Goal: Task Accomplishment & Management: Use online tool/utility

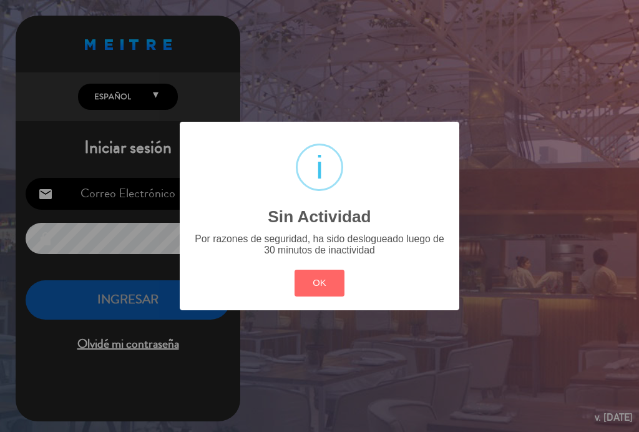
click at [322, 285] on button "OK" at bounding box center [320, 283] width 51 height 27
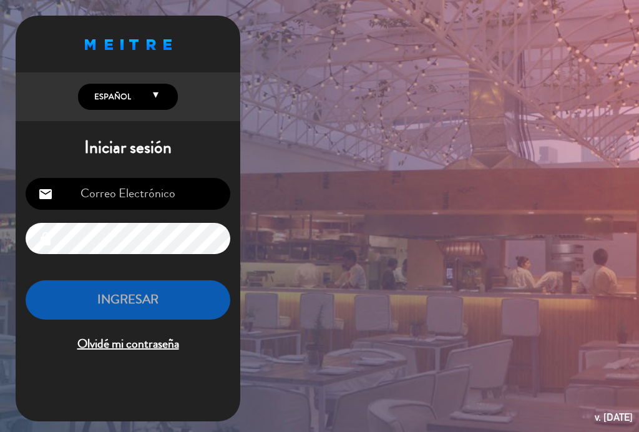
click at [145, 186] on input "email" at bounding box center [128, 194] width 205 height 32
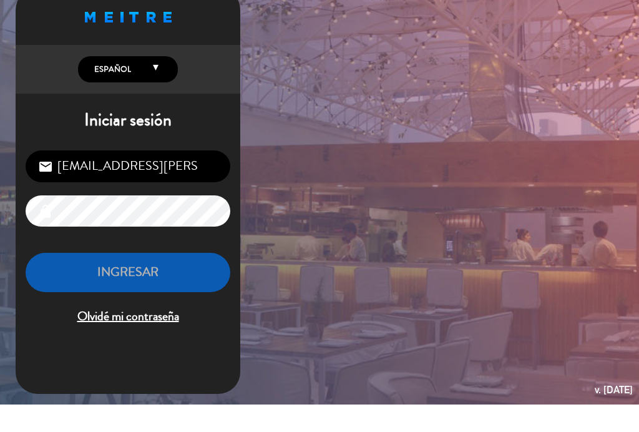
type input "[EMAIL_ADDRESS][PERSON_NAME][DOMAIN_NAME]"
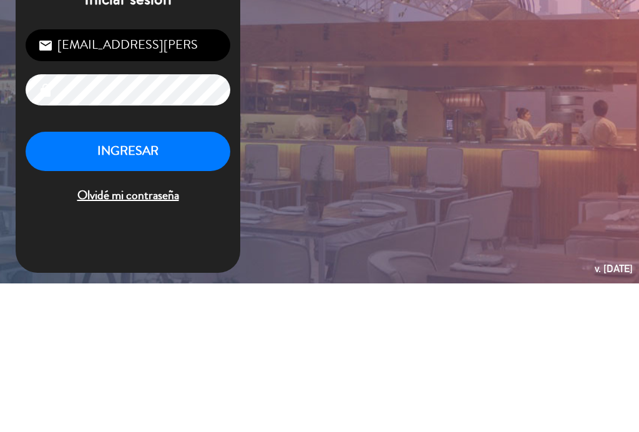
click at [82, 280] on button "INGRESAR" at bounding box center [128, 299] width 205 height 39
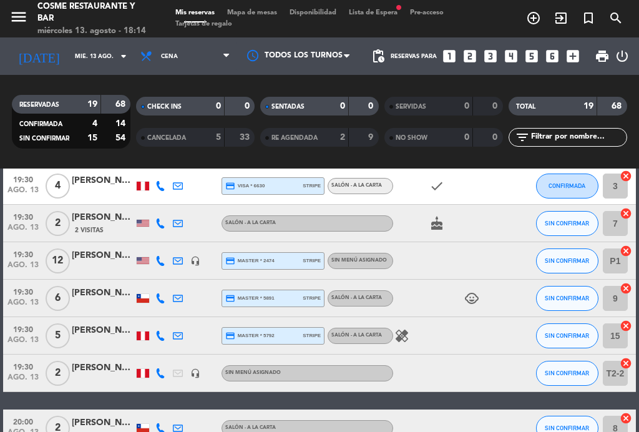
scroll to position [194, 0]
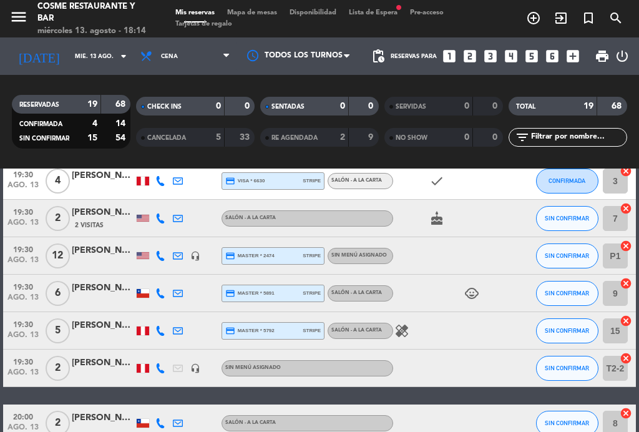
click at [14, 253] on span "19:30" at bounding box center [22, 249] width 31 height 14
click at [25, 248] on span "19:30" at bounding box center [22, 249] width 31 height 14
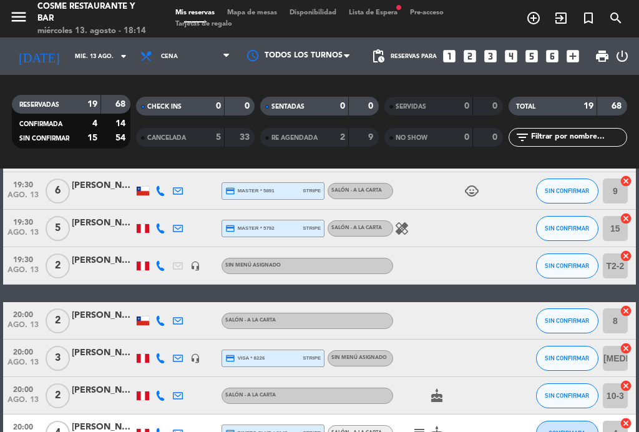
scroll to position [296, 0]
click at [252, 24] on div "Mis reservas Mapa de mesas Disponibilidad Lista de Espera fiber_manual_record P…" at bounding box center [319, 18] width 301 height 22
click at [260, 9] on span "Mapa de mesas" at bounding box center [252, 12] width 62 height 7
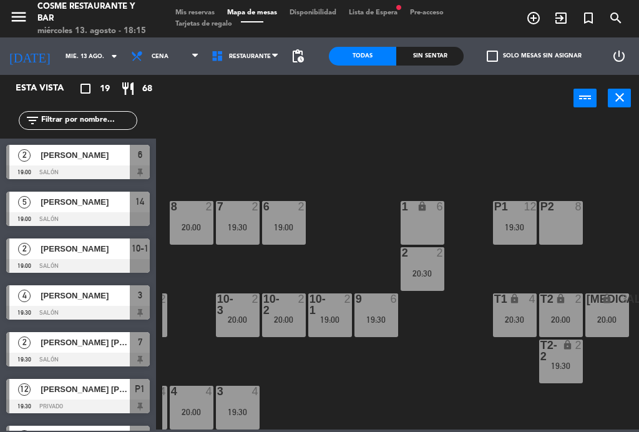
scroll to position [79, 318]
click at [190, 22] on span "Tarjetas de regalo" at bounding box center [203, 24] width 69 height 7
click at [201, 9] on span "Mis reservas" at bounding box center [195, 12] width 52 height 7
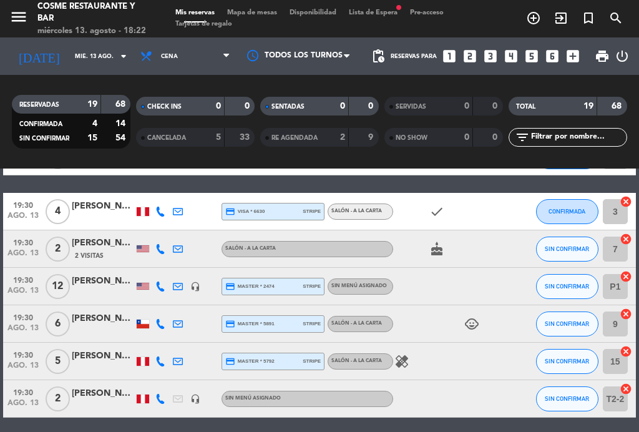
scroll to position [163, 0]
click at [253, 13] on span "Mapa de mesas" at bounding box center [252, 12] width 62 height 7
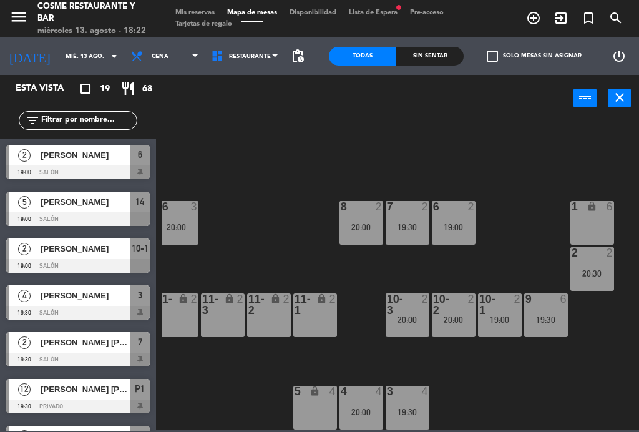
scroll to position [79, 149]
click at [497, 318] on div "19:00" at bounding box center [500, 319] width 44 height 9
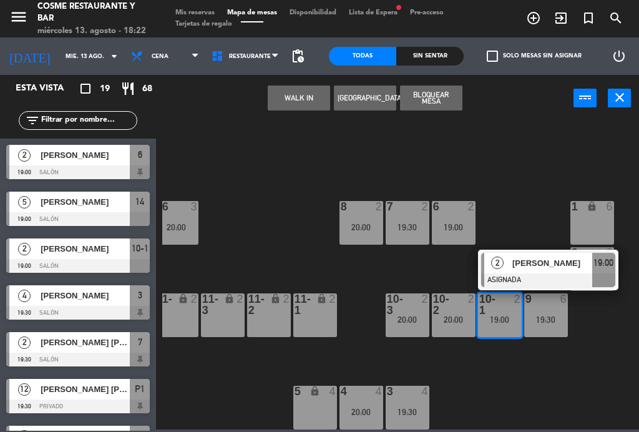
click at [349, 230] on div "20:00" at bounding box center [362, 227] width 44 height 9
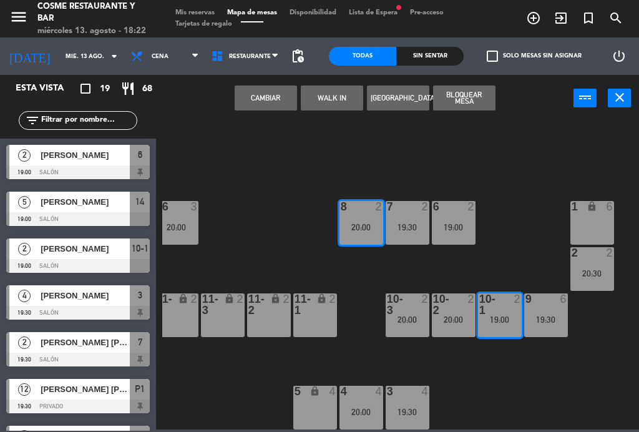
click at [262, 100] on button "Cambiar" at bounding box center [266, 98] width 62 height 25
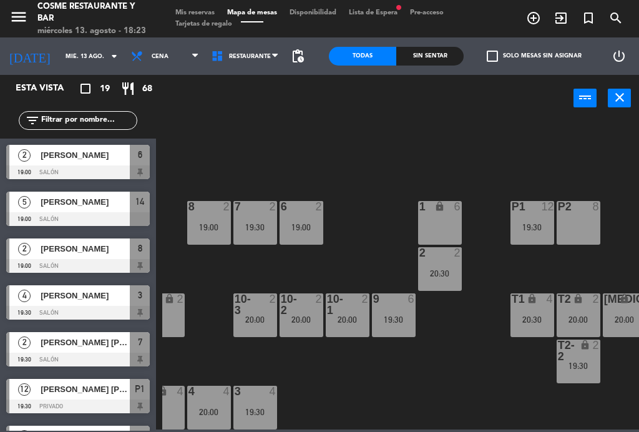
scroll to position [79, 302]
click at [192, 6] on div "menu [PERSON_NAME] Restaurante y Bar miércoles 13. agosto - 18:23 Mis reservas …" at bounding box center [319, 18] width 639 height 37
click at [197, 14] on span "Mis reservas" at bounding box center [195, 12] width 52 height 7
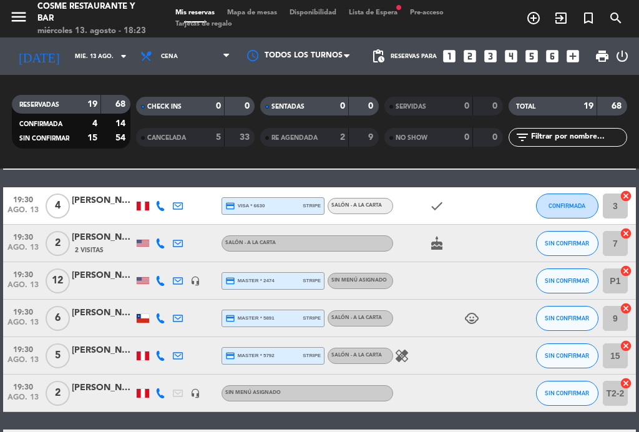
scroll to position [174, 0]
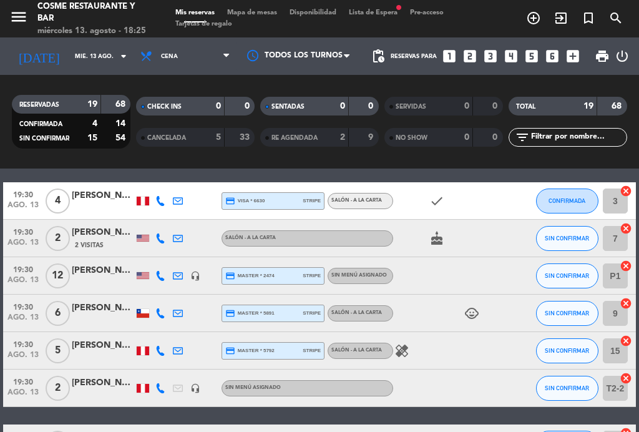
click at [402, 355] on icon "healing" at bounding box center [402, 350] width 15 height 15
click at [402, 354] on icon "healing" at bounding box center [402, 350] width 15 height 15
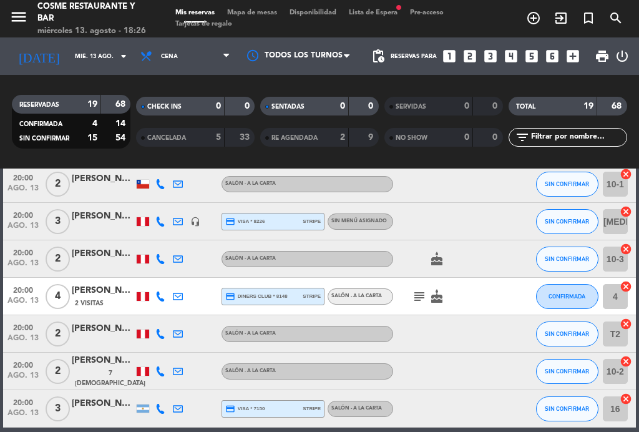
scroll to position [425, 0]
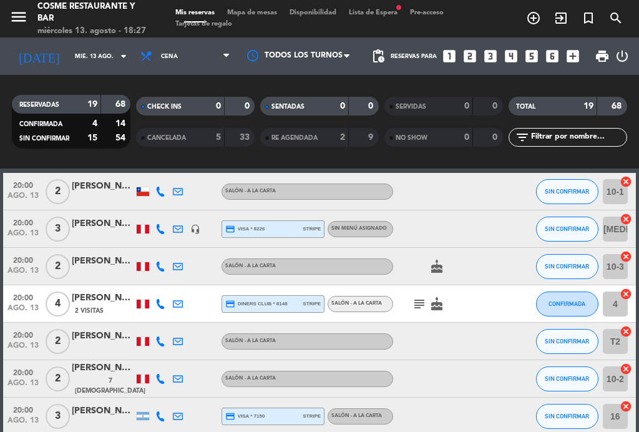
click at [417, 303] on icon "subject" at bounding box center [419, 304] width 15 height 15
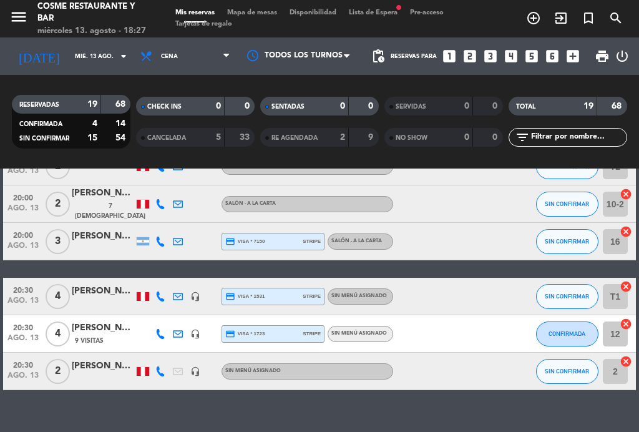
scroll to position [599, 0]
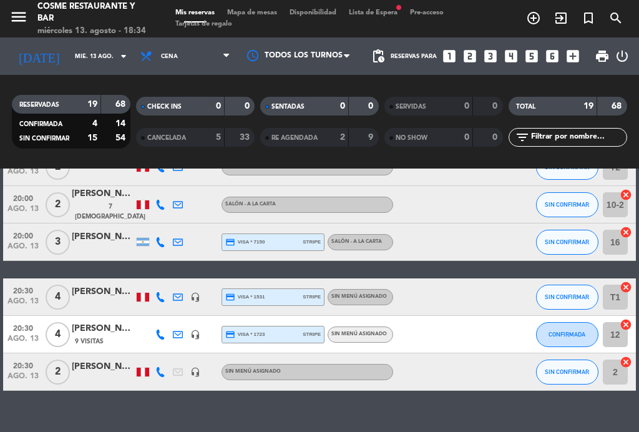
click at [244, 15] on span "Mapa de mesas" at bounding box center [252, 12] width 62 height 7
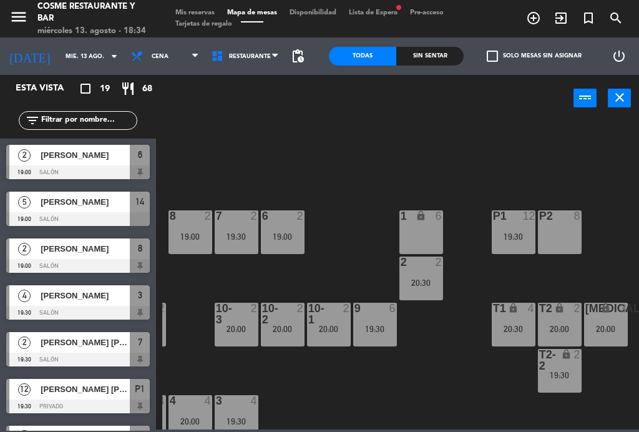
scroll to position [69, 318]
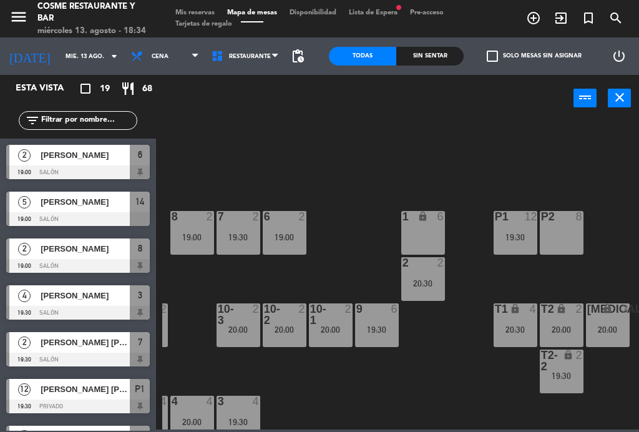
click at [249, 328] on div "20:00" at bounding box center [239, 329] width 44 height 9
click at [313, 365] on div "B1 lock 2 B2 lock 2 B3 lock 2 B4 lock 2 15 5 19:30 14 5 19:00 8 2 19:00 7 2 19:…" at bounding box center [400, 274] width 477 height 310
click at [280, 328] on div "20:00" at bounding box center [285, 329] width 44 height 9
click at [343, 375] on div "B1 lock 2 B2 lock 2 B3 lock 2 B4 lock 2 15 5 19:30 14 5 19:00 8 2 19:00 7 2 19:…" at bounding box center [400, 274] width 477 height 310
click at [350, 322] on div "2" at bounding box center [351, 314] width 21 height 22
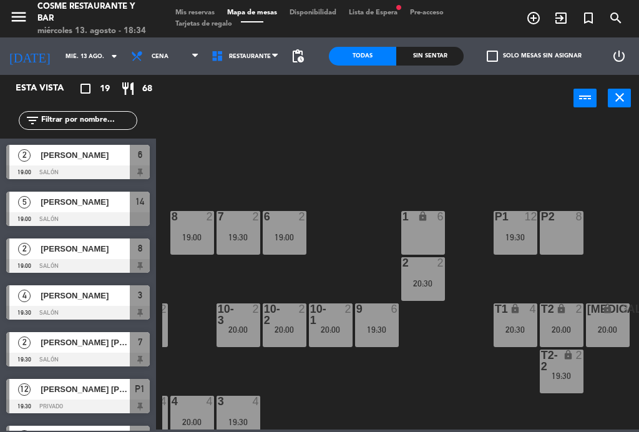
click at [381, 387] on div "B1 lock 2 B2 lock 2 B3 lock 2 B4 lock 2 15 5 19:30 14 5 19:00 8 2 19:00 7 2 19:…" at bounding box center [400, 274] width 477 height 310
click at [237, 239] on div "19:30" at bounding box center [239, 237] width 44 height 9
click at [342, 185] on div "B1 lock 2 B2 lock 2 B3 lock 2 B4 lock 2 15 5 19:30 14 5 19:00 8 2 19:00 7 2 19:…" at bounding box center [400, 274] width 477 height 310
click at [187, 227] on div "8 2 19:00" at bounding box center [192, 233] width 44 height 44
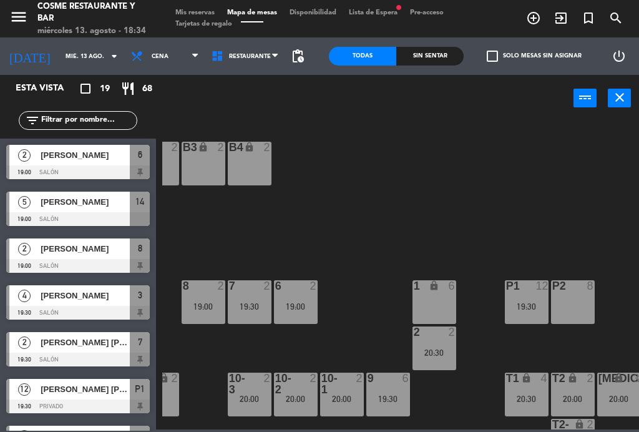
scroll to position [0, 306]
click at [302, 300] on div "6 2 19:00" at bounding box center [297, 302] width 44 height 44
click at [411, 200] on div "B1 lock 2 B2 lock 2 B3 lock 2 B4 lock 2 15 5 19:30 14 5 19:00 8 2 19:00 7 2 19:…" at bounding box center [400, 274] width 477 height 310
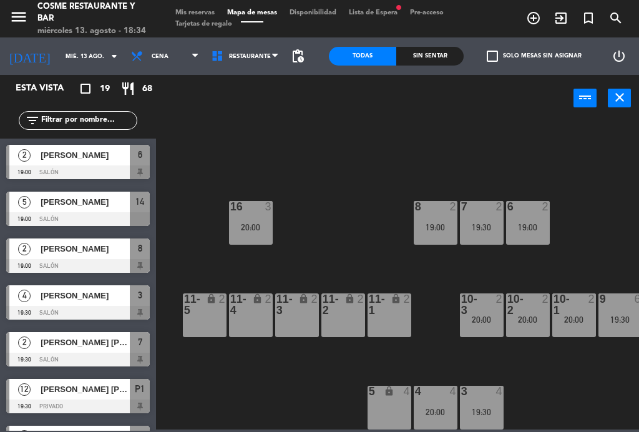
scroll to position [79, 76]
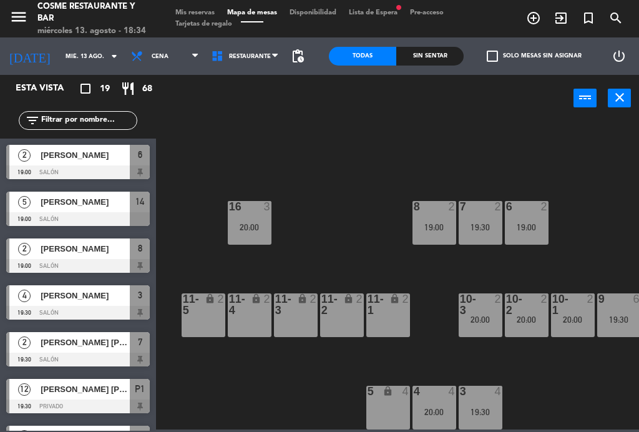
click at [265, 224] on div "20:00" at bounding box center [250, 227] width 44 height 9
click at [427, 196] on div "B1 lock 2 B2 lock 2 B3 lock 2 B4 lock 2 15 5 19:30 14 5 19:00 8 2 19:00 7 2 19:…" at bounding box center [400, 274] width 477 height 310
click at [440, 214] on div "8 2 19:00" at bounding box center [435, 223] width 44 height 44
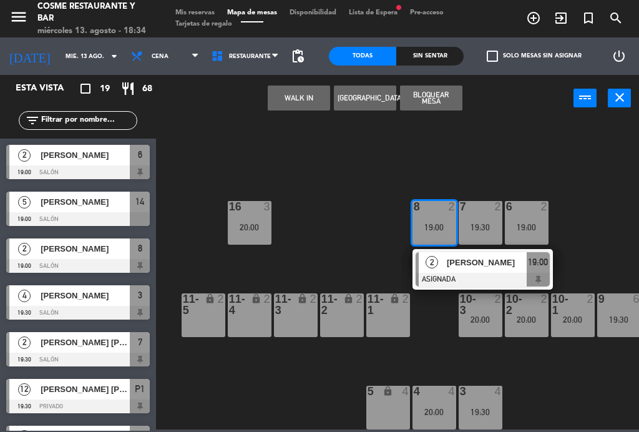
click at [257, 223] on div "20:00" at bounding box center [250, 227] width 44 height 9
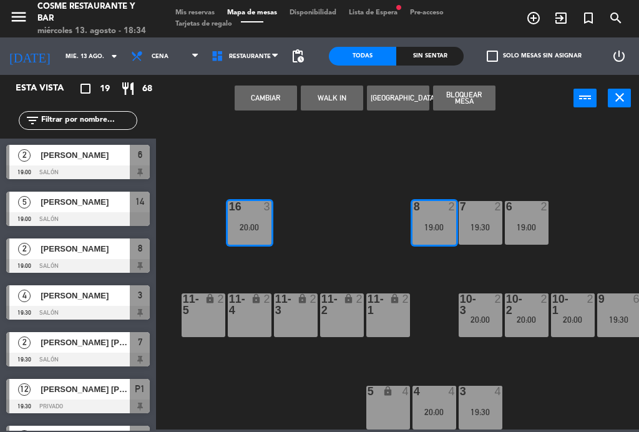
click at [266, 90] on button "Cambiar" at bounding box center [266, 98] width 62 height 25
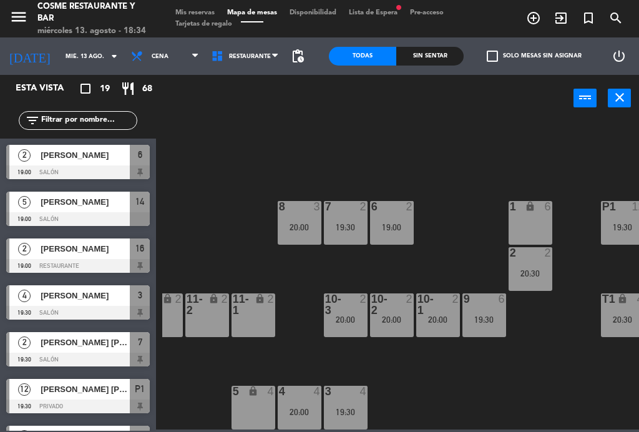
scroll to position [79, 210]
click at [345, 214] on div "7 2 19:30" at bounding box center [346, 223] width 44 height 44
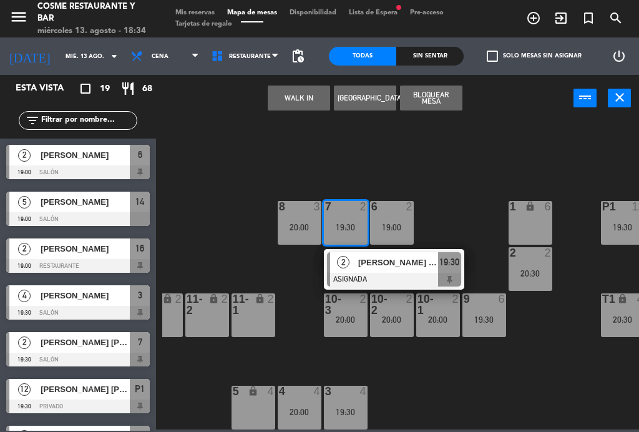
click at [402, 219] on div "6 2 19:00" at bounding box center [392, 223] width 44 height 44
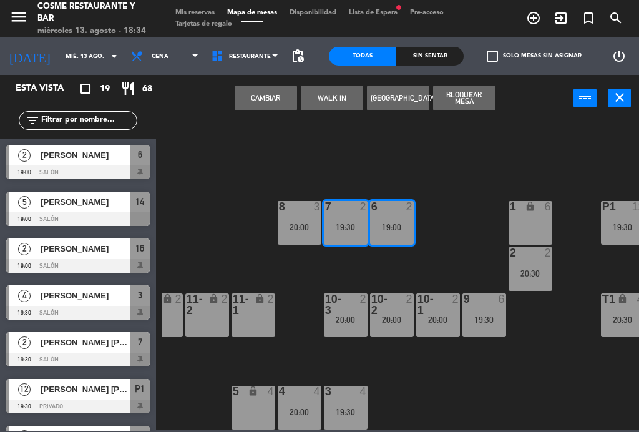
click at [282, 86] on button "Cambiar" at bounding box center [266, 98] width 62 height 25
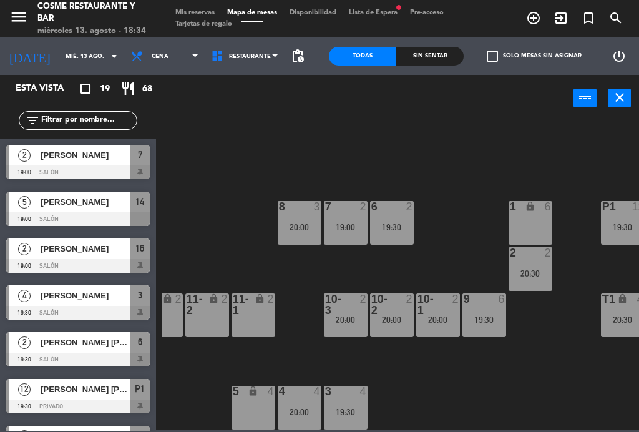
click at [200, 14] on span "Mis reservas" at bounding box center [195, 12] width 52 height 7
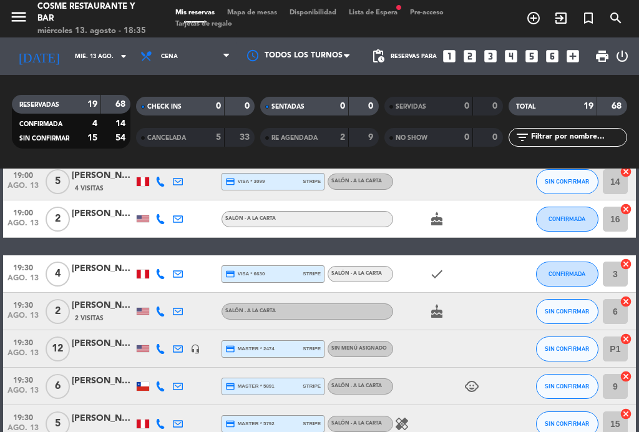
scroll to position [101, 0]
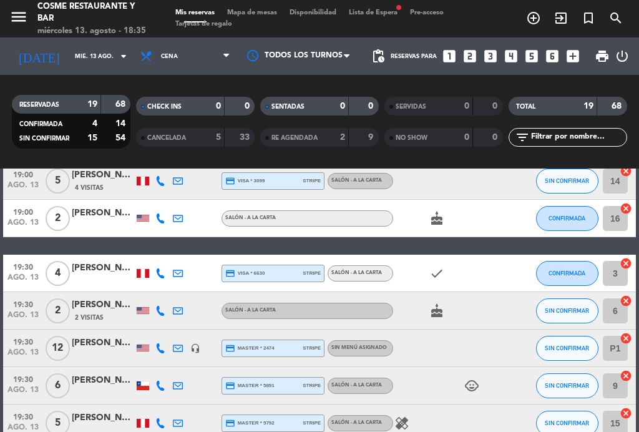
click at [257, 12] on span "Mapa de mesas" at bounding box center [252, 12] width 62 height 7
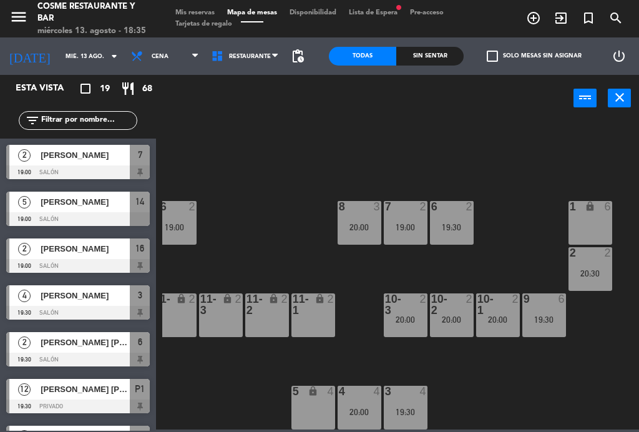
scroll to position [79, 150]
click at [437, 233] on div "6 2 19:30" at bounding box center [452, 223] width 44 height 44
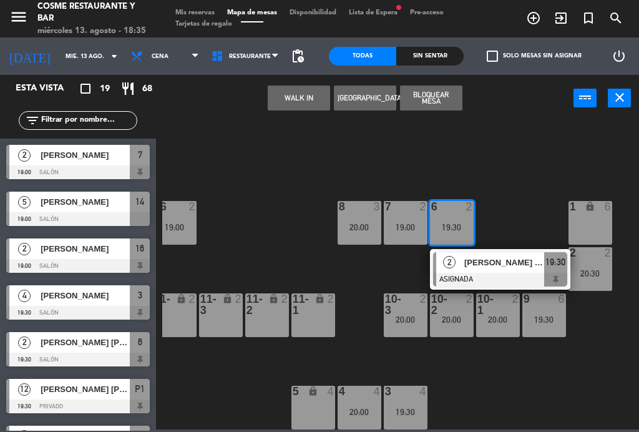
click at [192, 223] on div "19:00" at bounding box center [175, 227] width 44 height 9
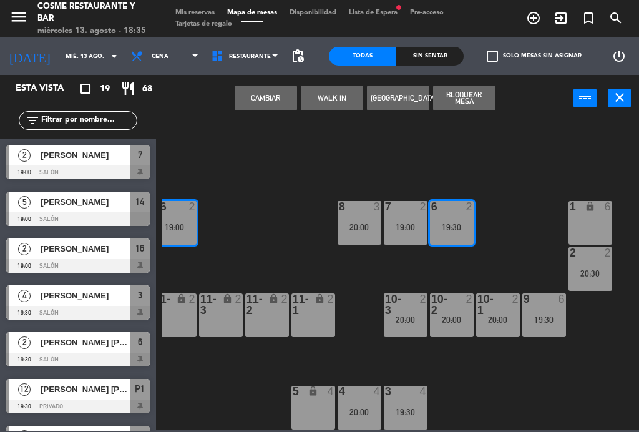
click at [270, 101] on button "Cambiar" at bounding box center [266, 98] width 62 height 25
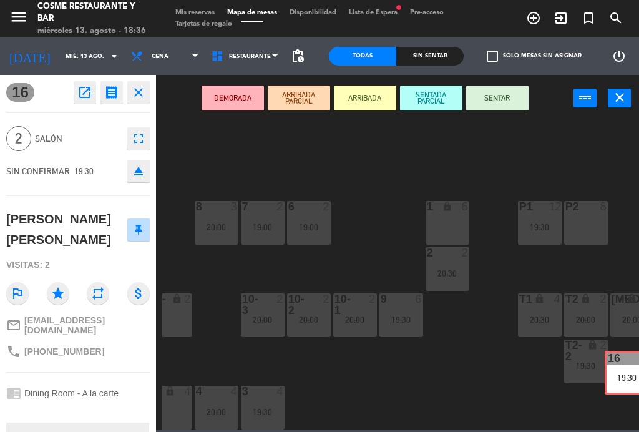
scroll to position [79, 298]
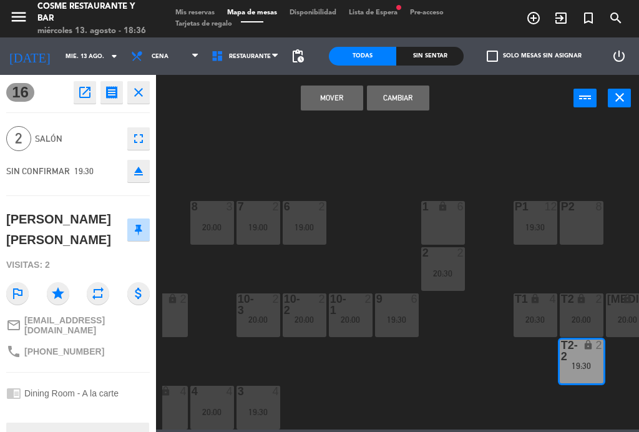
click at [408, 94] on button "Cambiar" at bounding box center [398, 98] width 62 height 25
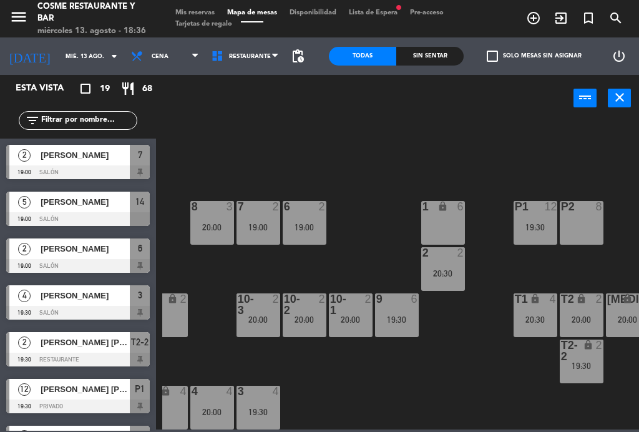
click at [200, 6] on div "menu [PERSON_NAME] Restaurante y Bar miércoles 13. agosto - 18:36 Mis reservas …" at bounding box center [319, 18] width 639 height 37
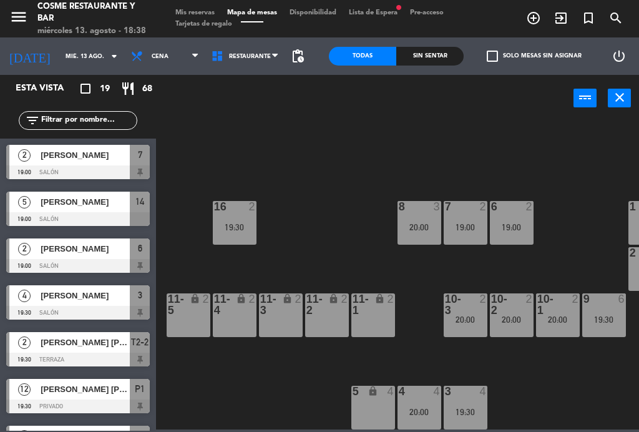
scroll to position [79, 89]
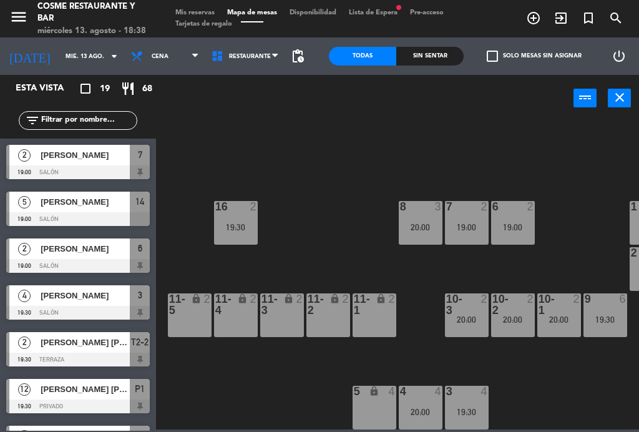
click at [411, 223] on div "20:00" at bounding box center [421, 227] width 44 height 9
click at [354, 223] on div "B1 lock 2 B2 lock 2 B3 lock 2 B4 lock 2 15 5 19:30 14 5 19:00 8 3 20:00 7 2 19:…" at bounding box center [400, 274] width 477 height 310
click at [238, 237] on div "16 2 19:30" at bounding box center [236, 223] width 44 height 44
click at [353, 205] on div "B1 lock 2 B2 lock 2 B3 lock 2 B4 lock 2 15 5 19:30 14 5 19:00 8 3 20:00 7 2 19:…" at bounding box center [400, 274] width 477 height 310
click at [420, 219] on div "8 3 20:00" at bounding box center [421, 223] width 44 height 44
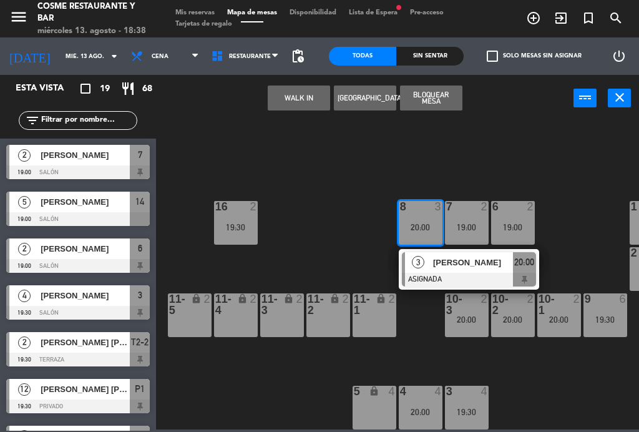
click at [232, 227] on div "19:30" at bounding box center [236, 227] width 44 height 9
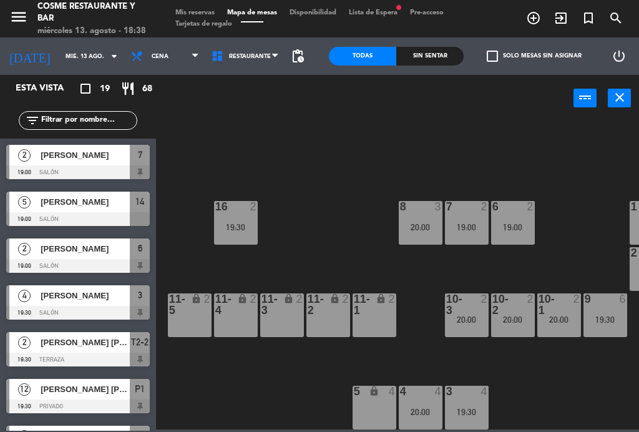
click at [342, 190] on div "B1 lock 2 B2 lock 2 B3 lock 2 B4 lock 2 15 5 19:30 14 5 19:00 8 3 20:00 7 2 19:…" at bounding box center [400, 274] width 477 height 310
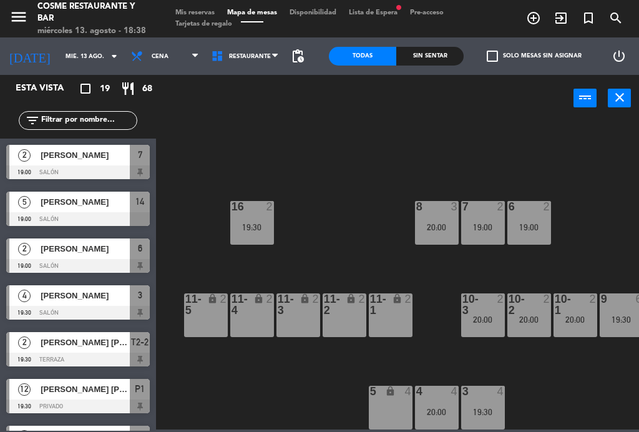
scroll to position [79, 72]
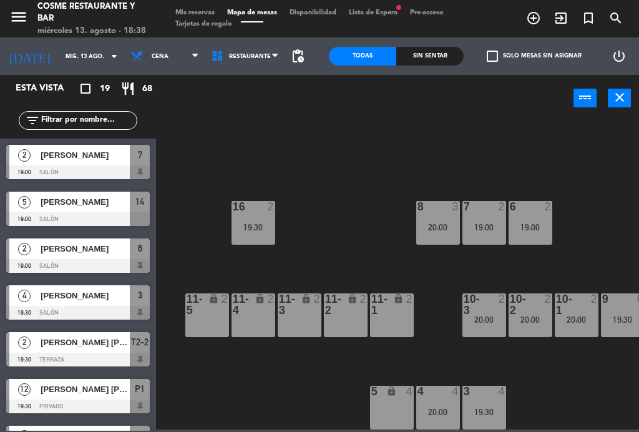
click at [435, 215] on div "8 3 20:00" at bounding box center [439, 223] width 44 height 44
click at [329, 191] on div "B1 lock 2 B2 lock 2 B3 lock 2 B4 lock 2 15 5 19:30 14 5 19:00 8 3 20:00 7 2 19:…" at bounding box center [400, 274] width 477 height 310
click at [247, 197] on div "B1 lock 2 B2 lock 2 B3 lock 2 B4 lock 2 15 5 19:30 14 5 19:00 8 3 20:00 7 2 19:…" at bounding box center [400, 274] width 477 height 310
click at [260, 214] on div "16 2 19:30" at bounding box center [254, 223] width 44 height 44
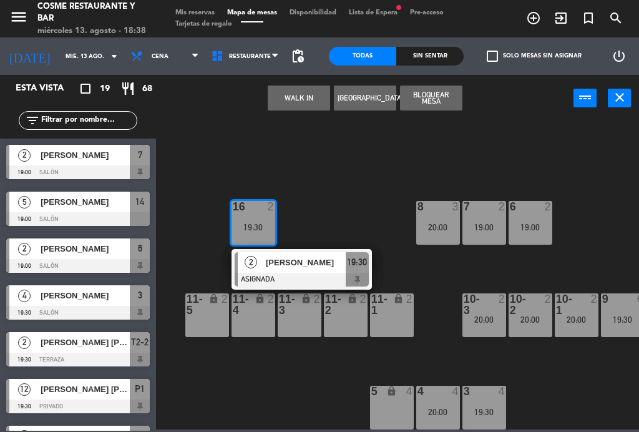
click at [296, 261] on span "[PERSON_NAME]" at bounding box center [306, 262] width 80 height 13
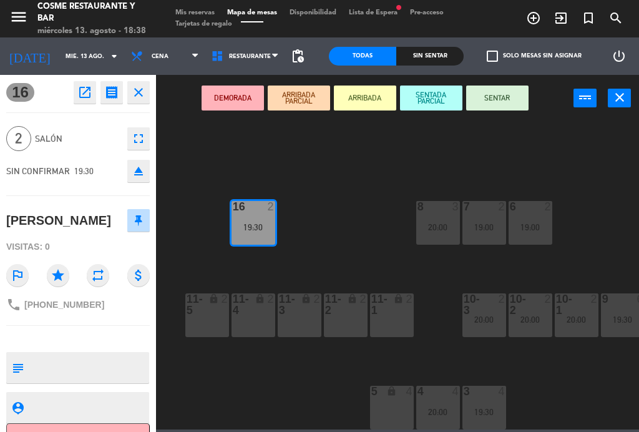
scroll to position [0, 0]
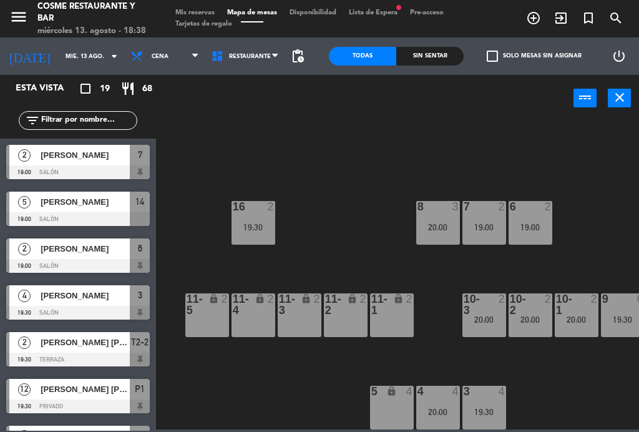
click at [337, 232] on div "B1 lock 2 B2 lock 2 B3 lock 2 B4 lock 2 15 5 19:30 14 5 19:00 8 3 20:00 7 2 19:…" at bounding box center [400, 274] width 477 height 310
click at [446, 234] on div "8 3 20:00" at bounding box center [439, 223] width 44 height 44
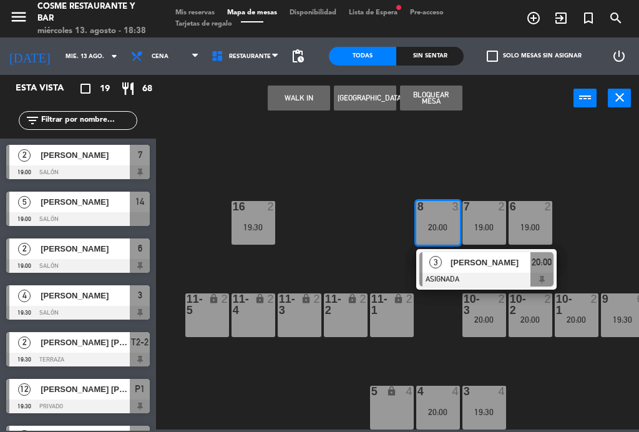
click at [265, 226] on div "19:30" at bounding box center [254, 227] width 44 height 9
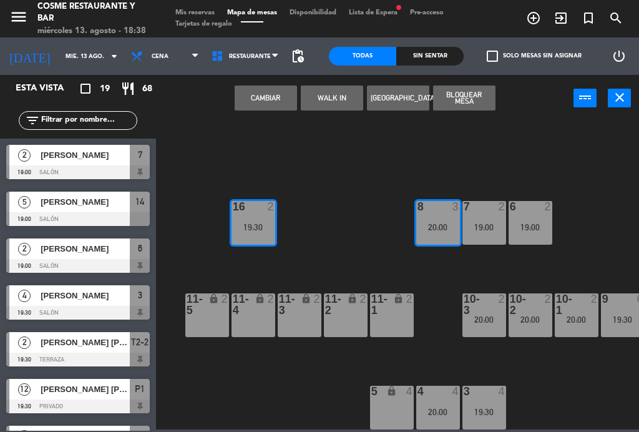
click at [259, 100] on button "Cambiar" at bounding box center [266, 98] width 62 height 25
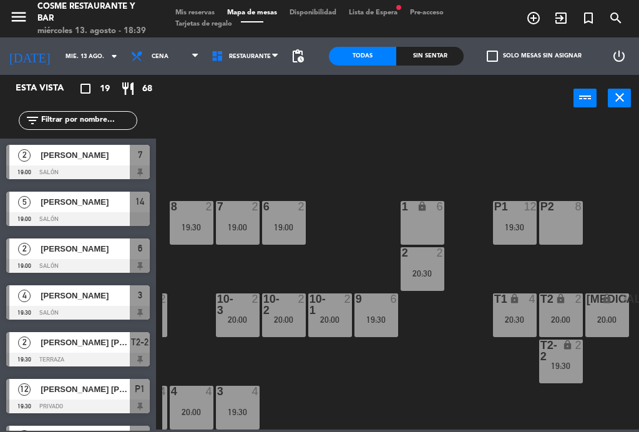
scroll to position [79, 318]
click at [523, 407] on div "B1 lock 2 B2 lock 2 B3 lock 2 B4 lock 2 15 5 19:30 14 5 19:00 8 2 19:30 7 2 19:…" at bounding box center [400, 274] width 477 height 310
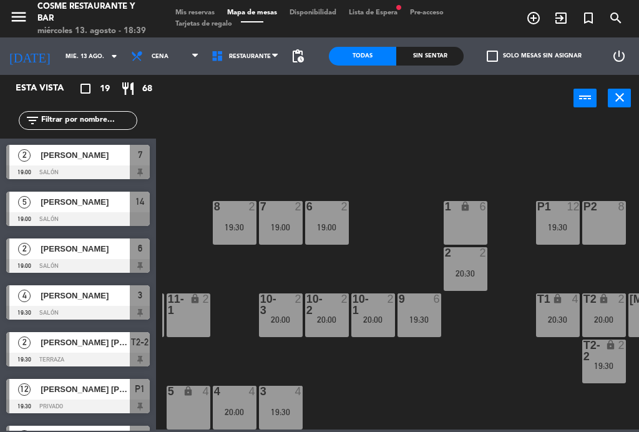
scroll to position [79, 275]
click at [333, 211] on div at bounding box center [327, 206] width 21 height 11
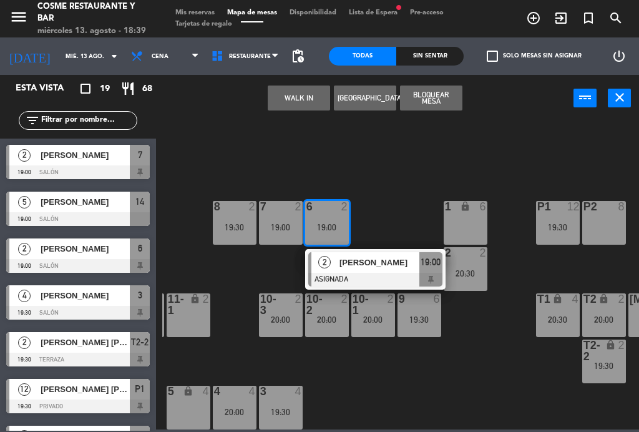
click at [326, 215] on div "6 2 19:00" at bounding box center [327, 223] width 44 height 44
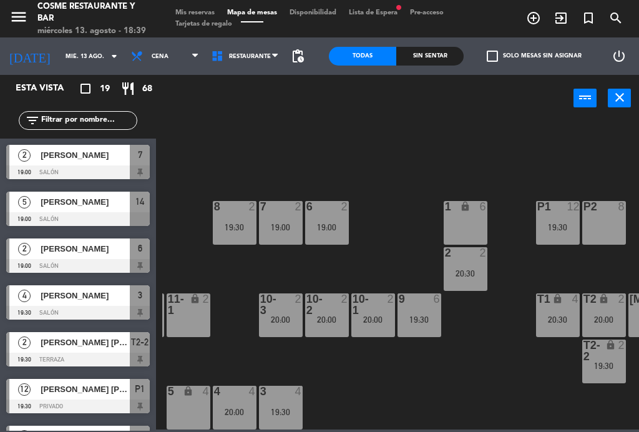
click at [372, 152] on div "B1 lock 2 B2 lock 2 B3 lock 2 B4 lock 2 15 5 19:30 14 5 19:00 8 2 19:30 7 2 19:…" at bounding box center [400, 274] width 477 height 310
click at [450, 267] on div "2 2 20:30" at bounding box center [466, 269] width 44 height 44
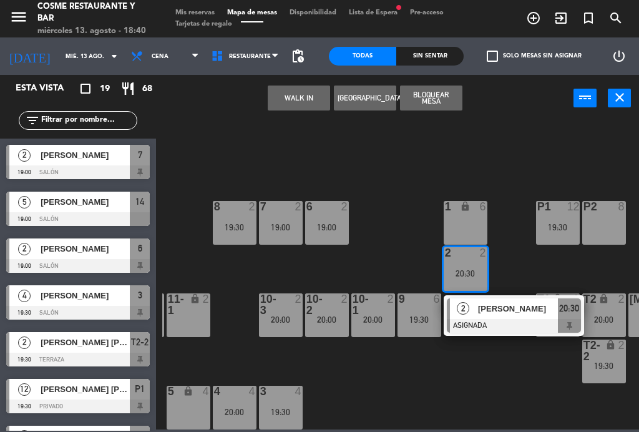
click at [575, 100] on button "power_input" at bounding box center [585, 98] width 23 height 19
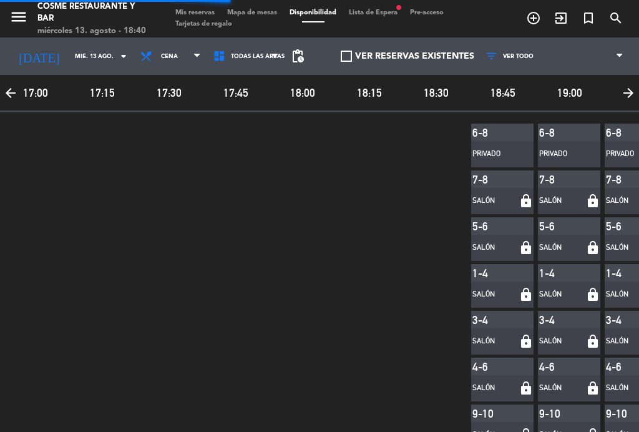
scroll to position [0, 471]
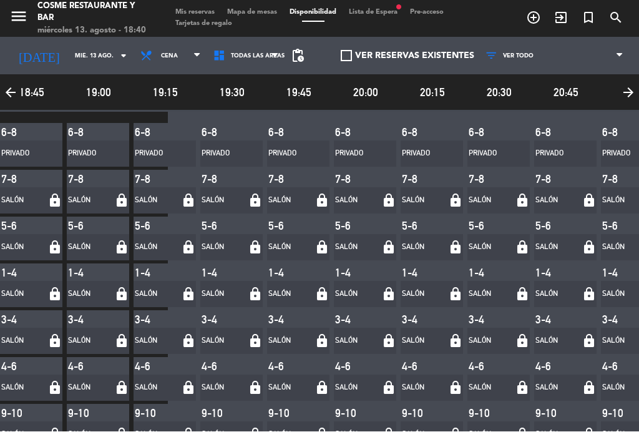
click at [249, 16] on span "Mapa de mesas" at bounding box center [252, 12] width 62 height 7
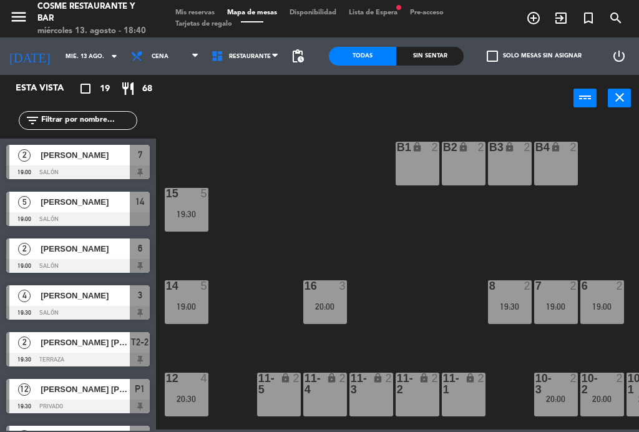
click at [332, 277] on div "B1 lock 2 B2 lock 2 B3 lock 2 B4 lock 2 15 5 19:30 14 5 19:00 8 2 19:30 7 2 19:…" at bounding box center [400, 274] width 477 height 310
click at [318, 311] on div "20:00" at bounding box center [325, 306] width 44 height 9
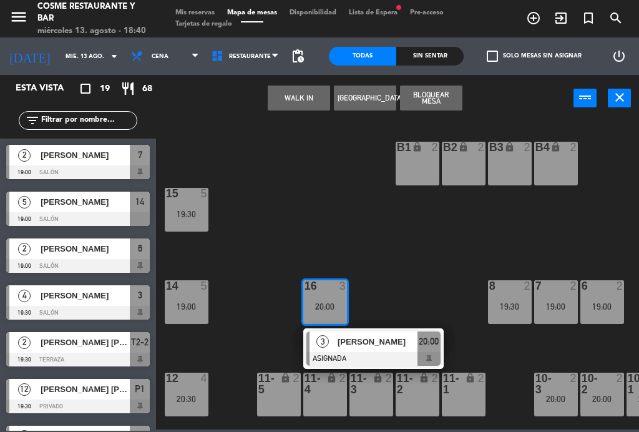
click at [403, 355] on div at bounding box center [374, 359] width 134 height 14
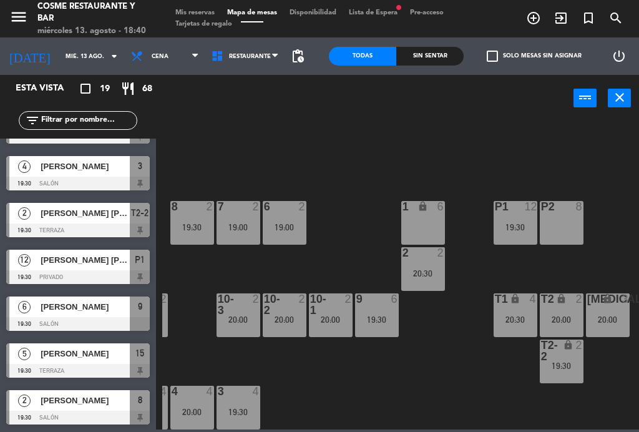
scroll to position [79, 318]
click at [614, 316] on div "20:00" at bounding box center [608, 319] width 44 height 9
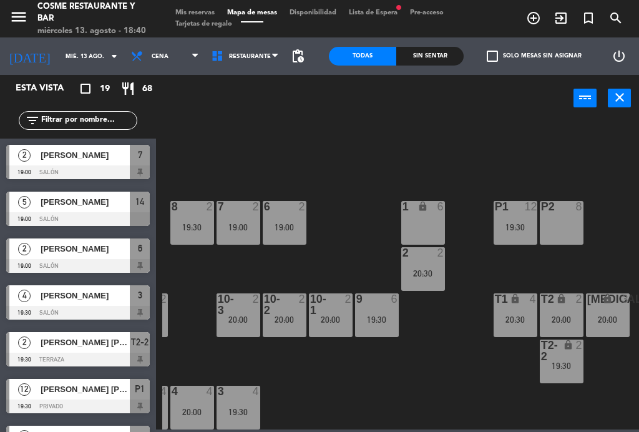
scroll to position [0, 0]
click at [513, 390] on div "B1 lock 2 B2 lock 2 B3 lock 2 B4 lock 2 15 5 19:30 14 5 19:00 8 2 19:30 7 2 19:…" at bounding box center [400, 274] width 477 height 310
click at [237, 238] on div "7 2 19:00" at bounding box center [239, 223] width 44 height 44
click at [408, 152] on div "B1 lock 2 B2 lock 2 B3 lock 2 B4 lock 2 15 5 19:30 14 5 19:00 8 2 19:30 7 2 19:…" at bounding box center [400, 274] width 477 height 310
click at [189, 220] on div "8 2 19:30" at bounding box center [192, 223] width 44 height 44
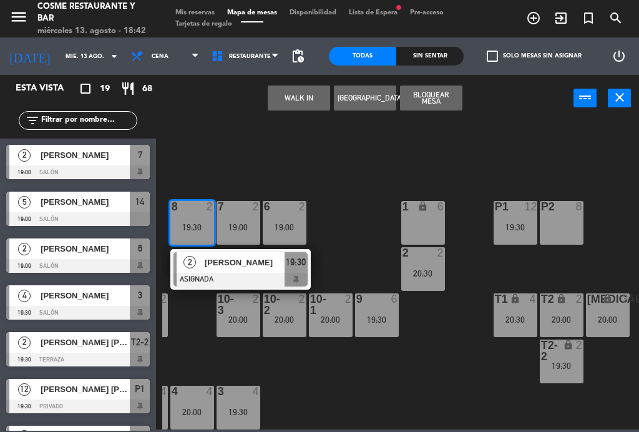
click at [443, 150] on div "B1 lock 2 B2 lock 2 B3 lock 2 B4 lock 2 15 5 19:30 14 5 19:00 8 2 19:30 2 [PERS…" at bounding box center [400, 274] width 477 height 310
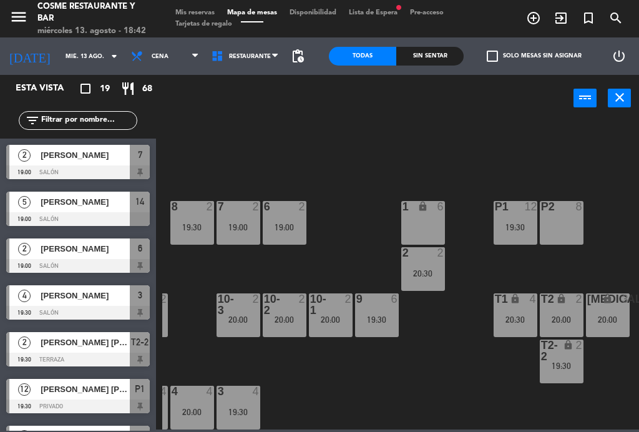
click at [241, 320] on div "20:00" at bounding box center [239, 319] width 44 height 9
click at [286, 323] on div "20:00" at bounding box center [285, 319] width 44 height 9
click at [373, 388] on div "B1 lock 2 B2 lock 2 B3 lock 2 B4 lock 2 15 5 19:30 14 5 19:00 8 2 19:30 7 2 19:…" at bounding box center [400, 274] width 477 height 310
click at [341, 313] on div "2" at bounding box center [351, 304] width 21 height 22
click at [412, 387] on div "B1 lock 2 B2 lock 2 B3 lock 2 B4 lock 2 15 5 19:30 14 5 19:00 8 2 19:30 7 2 19:…" at bounding box center [400, 274] width 477 height 310
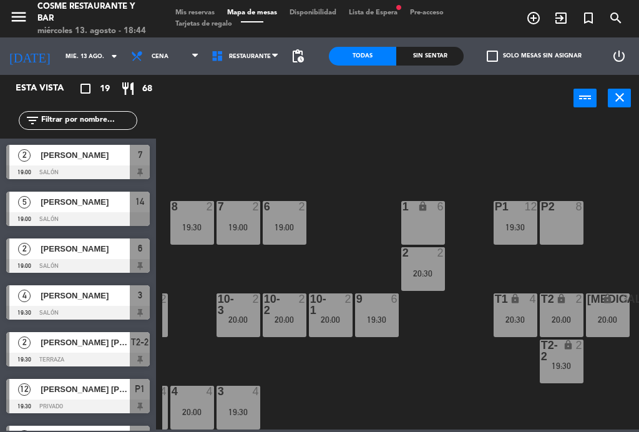
click at [102, 251] on span "[PERSON_NAME]" at bounding box center [85, 248] width 89 height 13
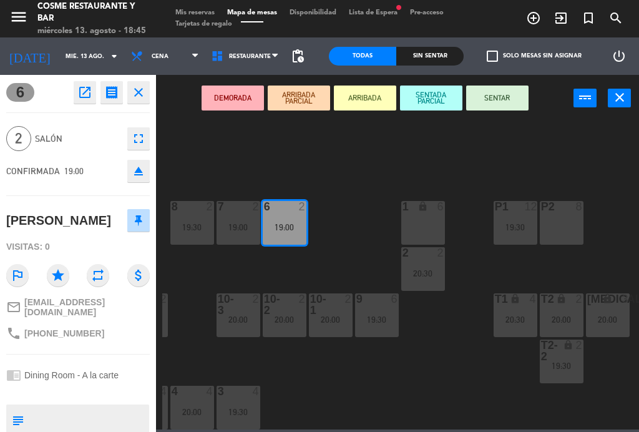
click at [506, 99] on button "SENTAR" at bounding box center [497, 98] width 62 height 25
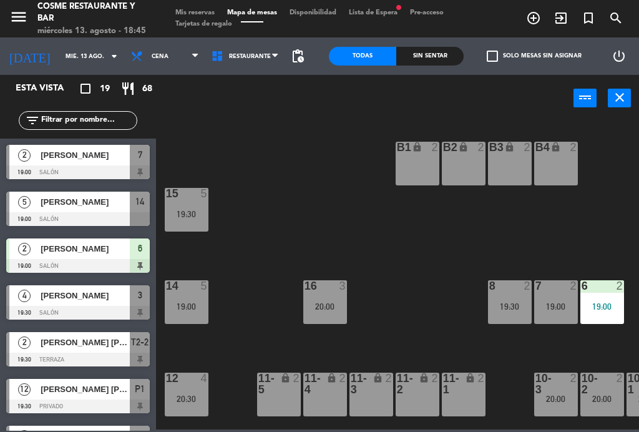
click at [555, 164] on div "B4 lock 2" at bounding box center [557, 164] width 44 height 44
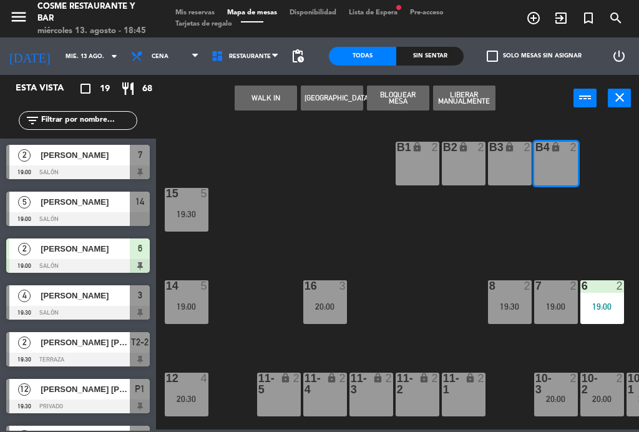
click at [253, 102] on button "WALK IN" at bounding box center [266, 98] width 62 height 25
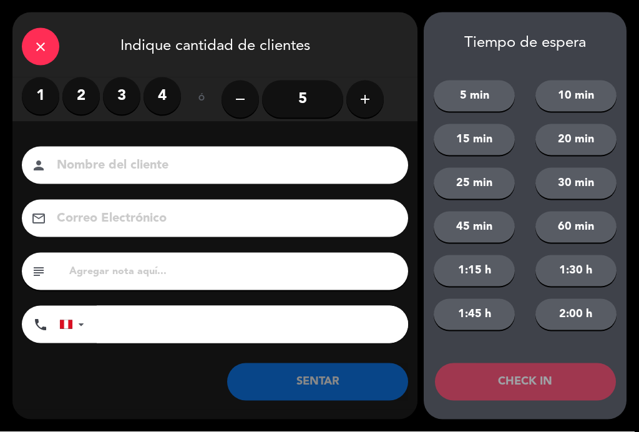
click at [91, 95] on label "2" at bounding box center [80, 95] width 37 height 37
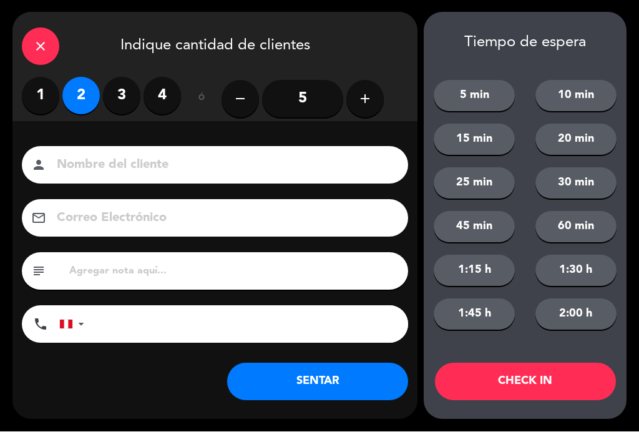
click at [359, 388] on button "SENTAR" at bounding box center [317, 381] width 181 height 37
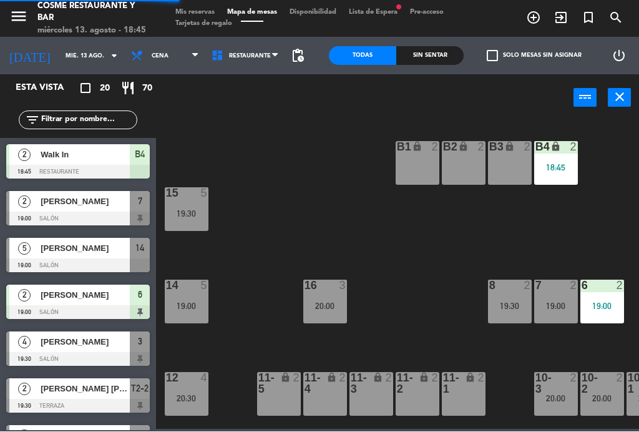
click at [475, 159] on div "B2 lock 2" at bounding box center [464, 164] width 44 height 44
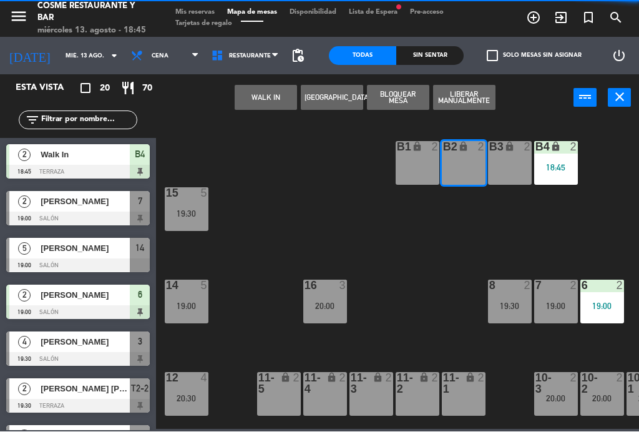
click at [272, 92] on button "WALK IN" at bounding box center [266, 98] width 62 height 25
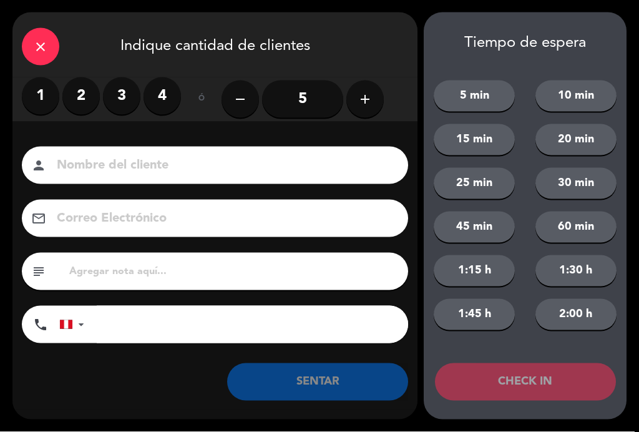
click at [72, 97] on label "2" at bounding box center [80, 95] width 37 height 37
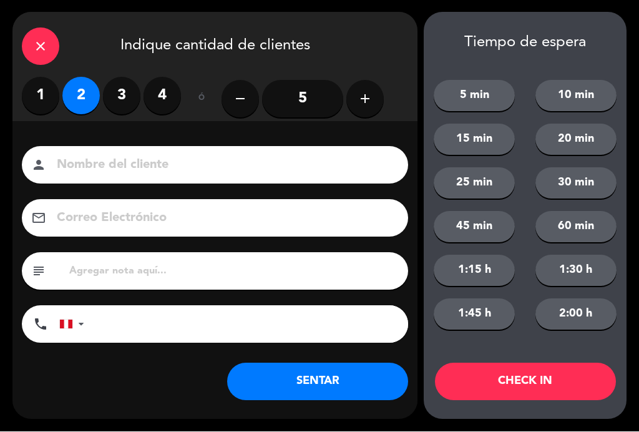
click at [355, 382] on button "SENTAR" at bounding box center [317, 381] width 181 height 37
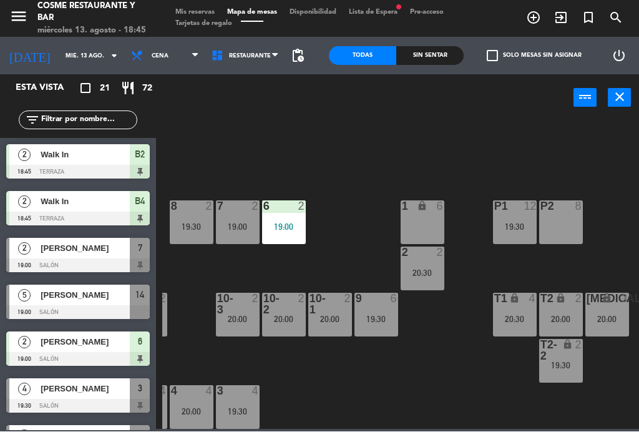
scroll to position [79, 318]
click at [417, 275] on div "20:30" at bounding box center [424, 273] width 44 height 9
click at [364, 16] on span "Lista de Espera fiber_manual_record" at bounding box center [373, 12] width 61 height 7
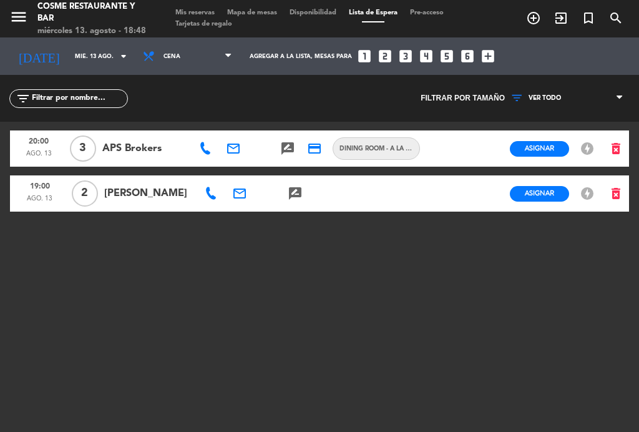
click at [258, 16] on span "Mapa de mesas" at bounding box center [252, 12] width 62 height 7
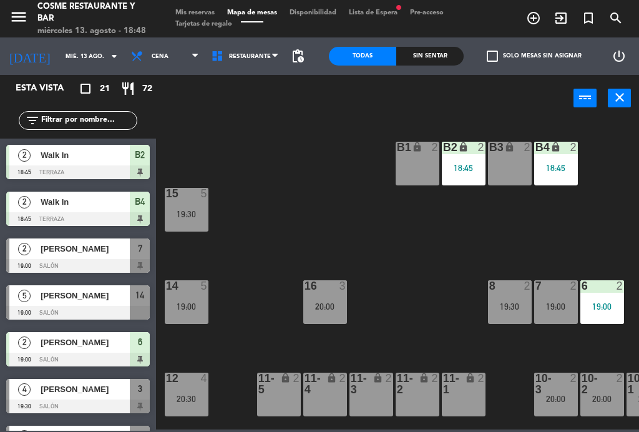
click at [270, 397] on div "11-5 lock 2" at bounding box center [279, 395] width 44 height 44
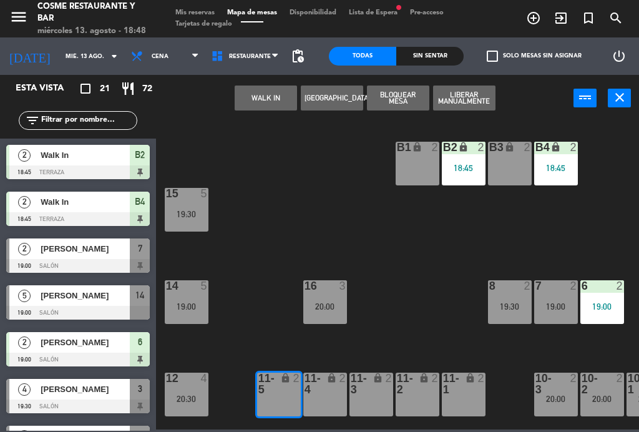
click at [323, 393] on div "lock" at bounding box center [325, 384] width 21 height 22
click at [265, 98] on button "WALK IN" at bounding box center [266, 98] width 62 height 25
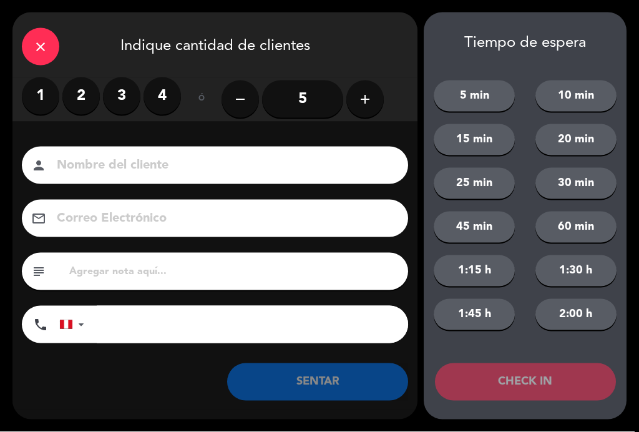
click at [130, 87] on label "3" at bounding box center [121, 95] width 37 height 37
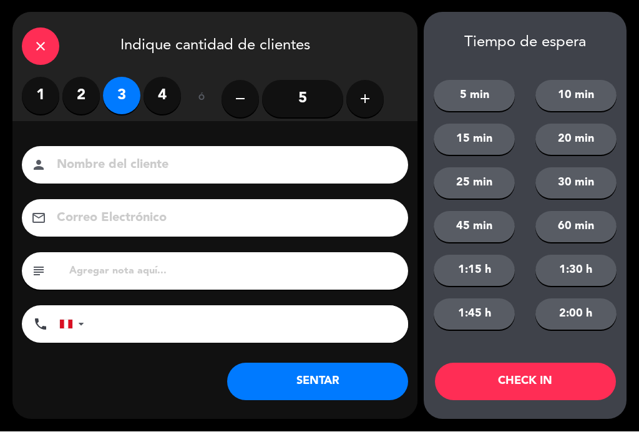
click at [150, 169] on input at bounding box center [224, 166] width 337 height 22
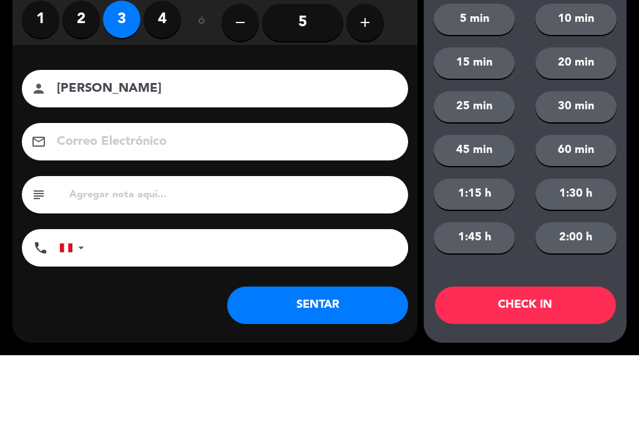
type input "[PERSON_NAME]"
click at [12, 200] on div "Correo Electrónico email" at bounding box center [214, 218] width 405 height 37
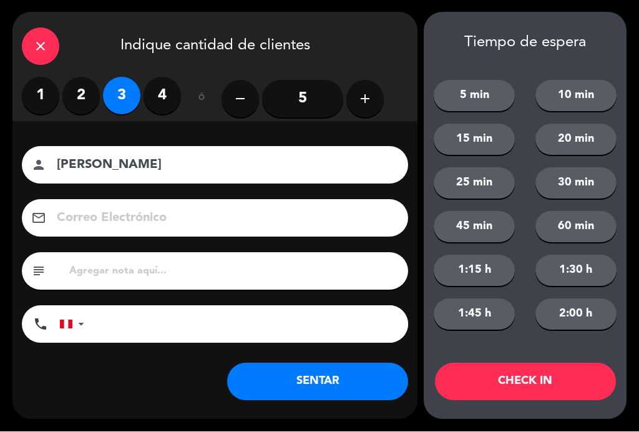
click at [359, 382] on button "SENTAR" at bounding box center [317, 381] width 181 height 37
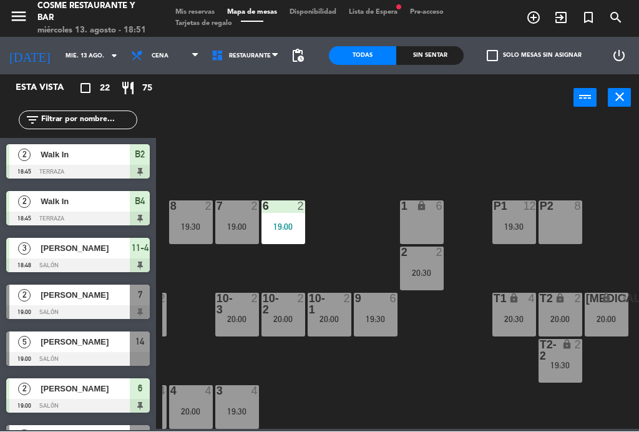
scroll to position [79, 318]
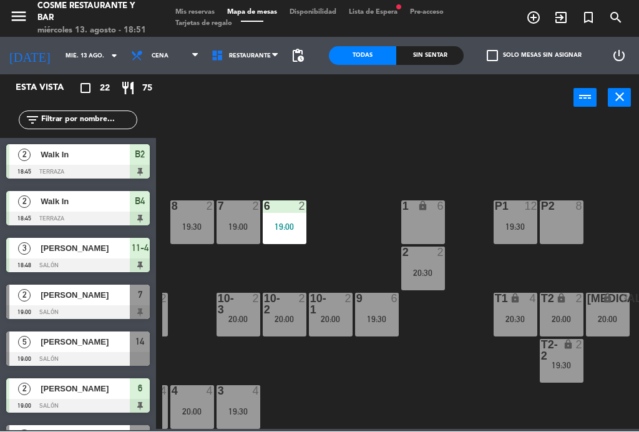
click at [203, 16] on span "Mis reservas" at bounding box center [195, 12] width 52 height 7
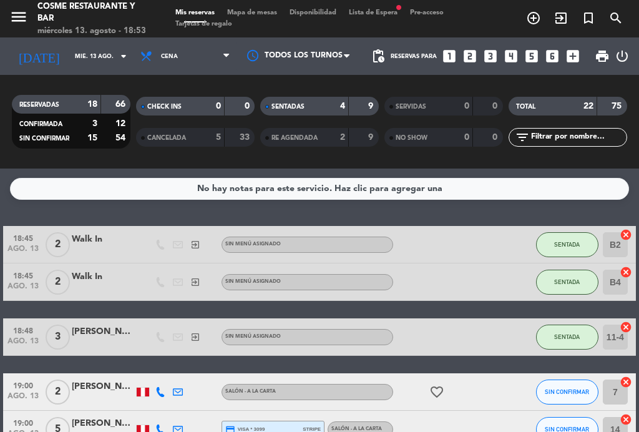
click at [261, 16] on span "Mapa de mesas" at bounding box center [252, 12] width 62 height 7
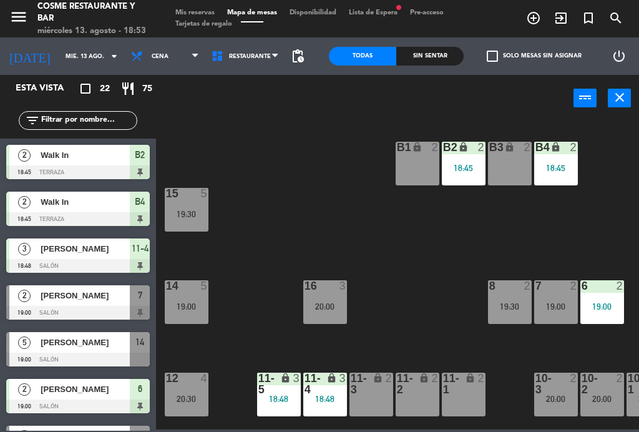
click at [461, 394] on div "lock" at bounding box center [463, 384] width 21 height 22
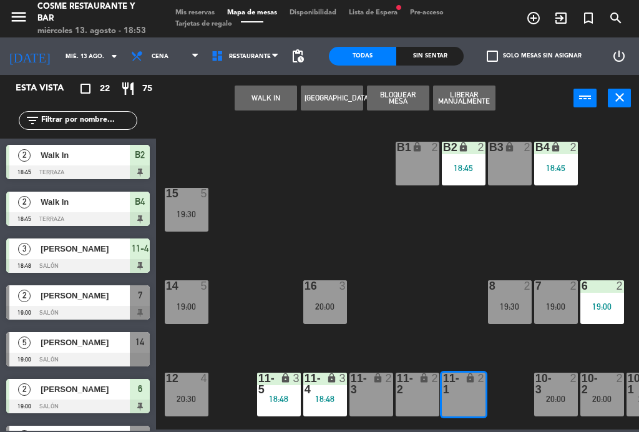
click at [259, 109] on button "WALK IN" at bounding box center [266, 98] width 62 height 25
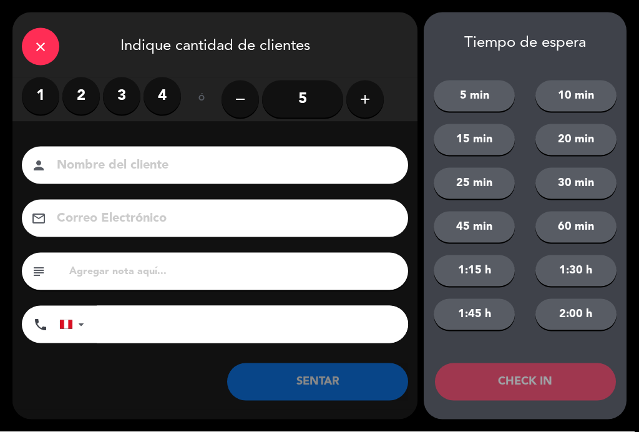
click at [79, 87] on label "2" at bounding box center [80, 95] width 37 height 37
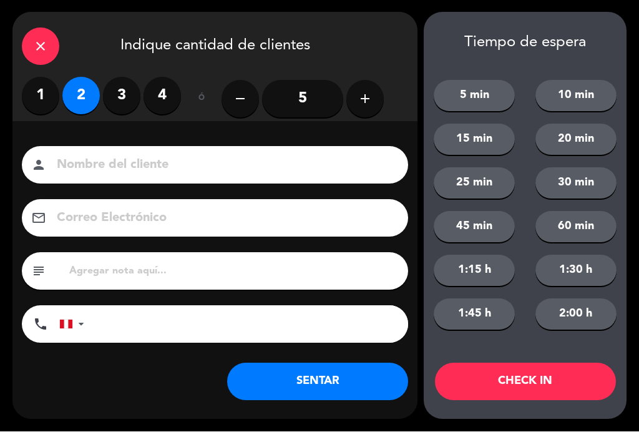
click at [137, 159] on input at bounding box center [224, 166] width 337 height 22
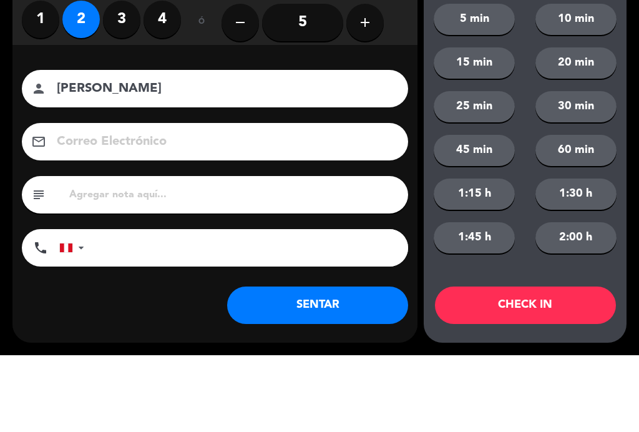
type input "[PERSON_NAME]"
click at [9, 69] on div "close Indique cantidad de clientes 1 2 3 4 ó remove 5 add Nombre del cliente pe…" at bounding box center [319, 216] width 639 height 432
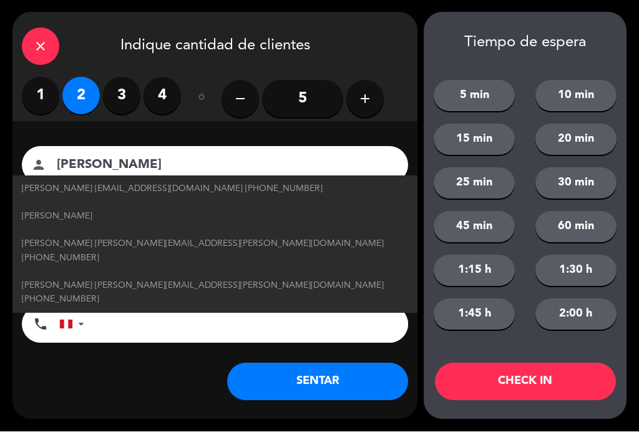
click at [352, 377] on button "SENTAR" at bounding box center [317, 381] width 181 height 37
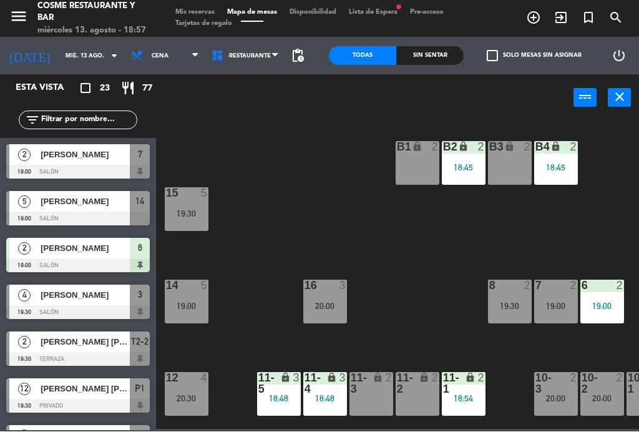
scroll to position [184, 0]
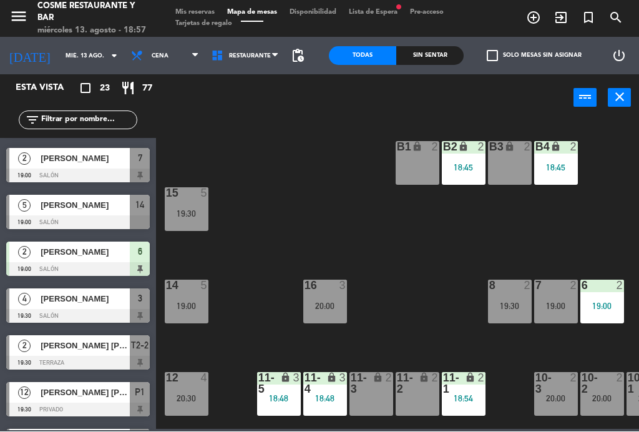
click at [68, 212] on div "[PERSON_NAME]" at bounding box center [84, 205] width 91 height 21
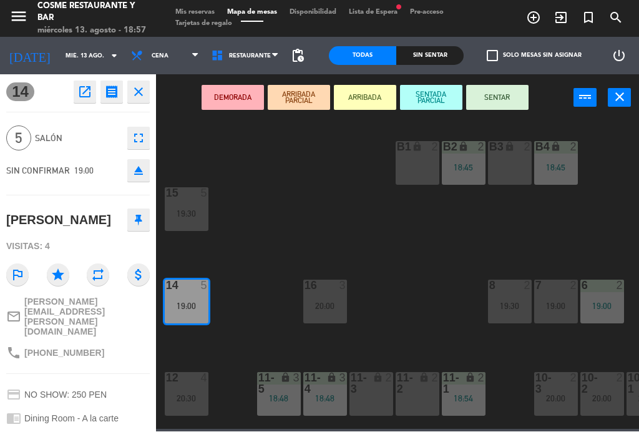
click at [505, 96] on button "SENTAR" at bounding box center [497, 98] width 62 height 25
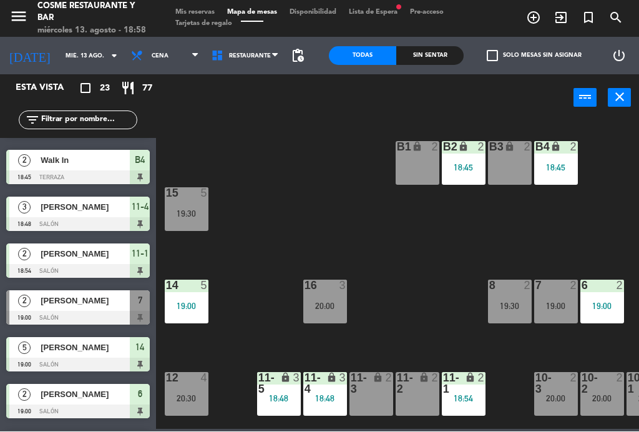
scroll to position [41, 0]
click at [44, 306] on span "[PERSON_NAME]" at bounding box center [85, 301] width 89 height 13
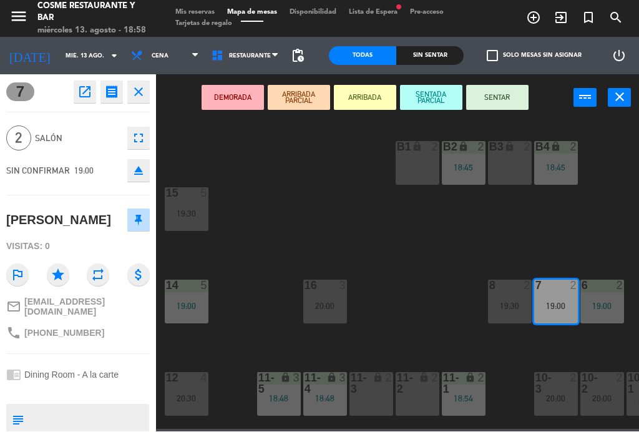
click at [501, 109] on button "SENTAR" at bounding box center [497, 98] width 62 height 25
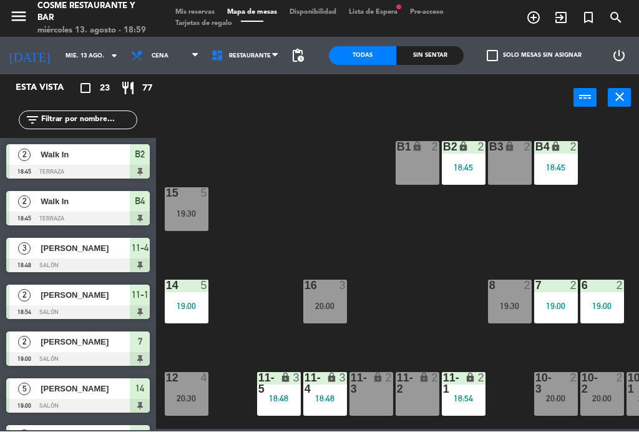
click at [185, 12] on span "Mis reservas" at bounding box center [195, 12] width 52 height 7
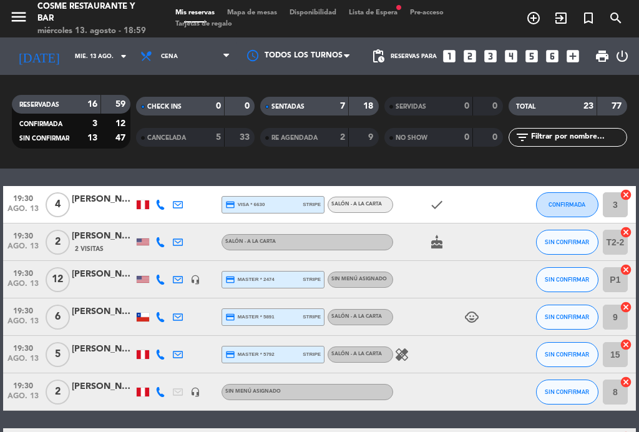
scroll to position [372, 0]
click at [262, 10] on span "Mapa de mesas" at bounding box center [252, 12] width 62 height 7
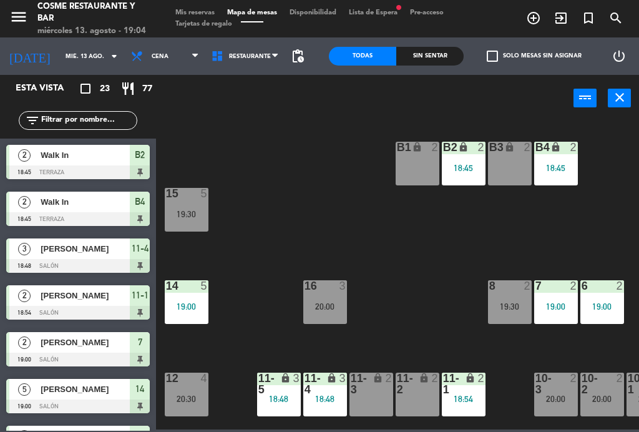
click at [181, 311] on div "19:00" at bounding box center [187, 306] width 44 height 9
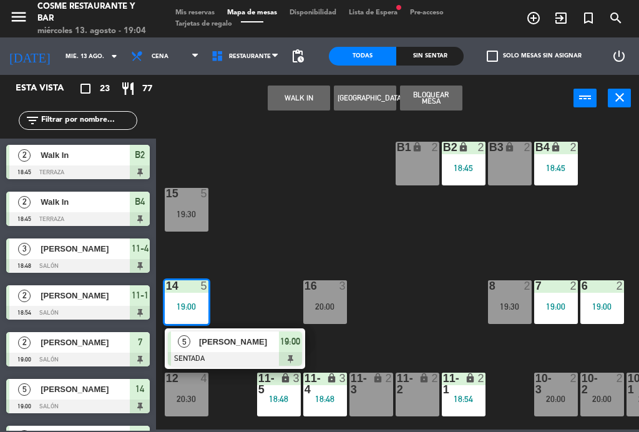
click at [189, 212] on div "19:30" at bounding box center [187, 214] width 44 height 9
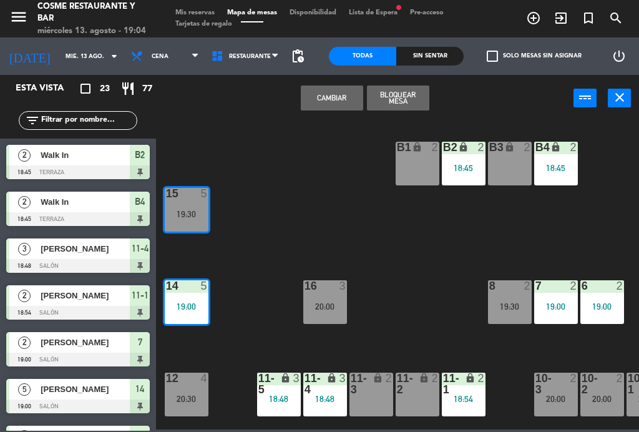
click at [328, 98] on button "Cambiar" at bounding box center [332, 98] width 62 height 25
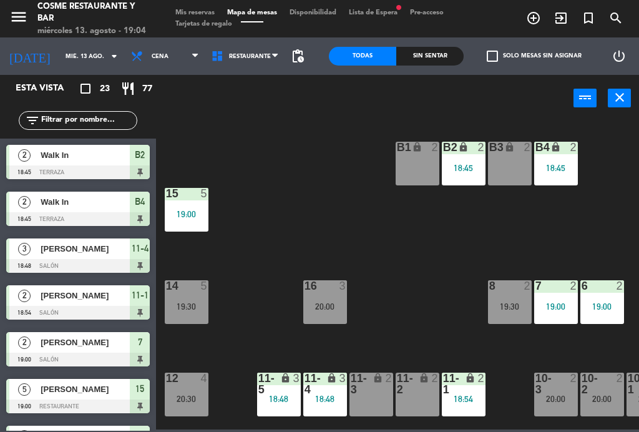
click at [182, 197] on div at bounding box center [186, 193] width 21 height 11
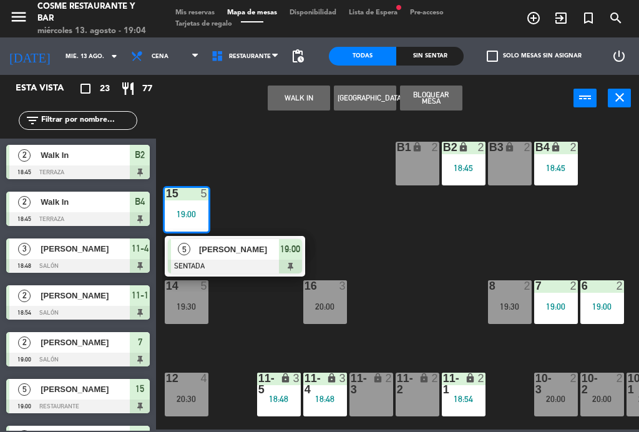
click at [240, 248] on span "[PERSON_NAME]" at bounding box center [239, 249] width 80 height 13
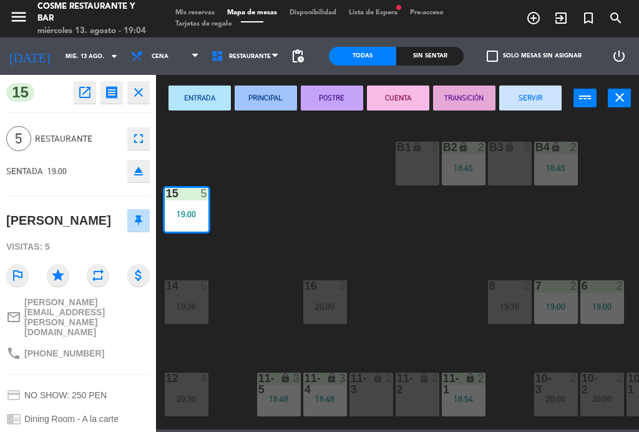
click at [130, 144] on button "fullscreen" at bounding box center [138, 138] width 22 height 22
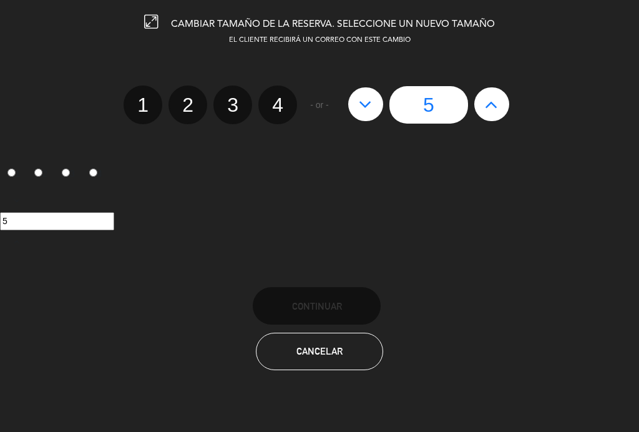
click at [496, 105] on icon at bounding box center [491, 104] width 13 height 20
type input "6"
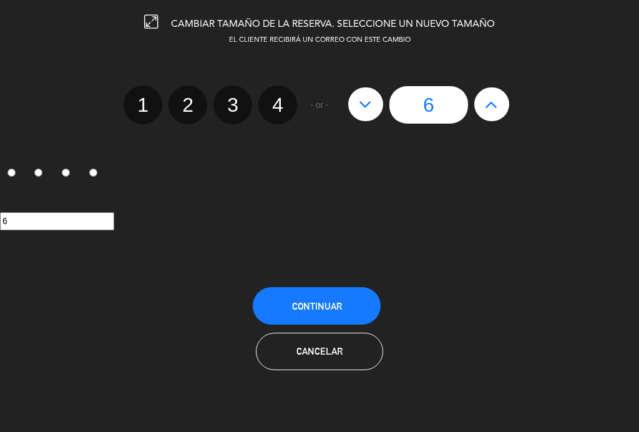
click at [357, 305] on button "Continuar" at bounding box center [317, 305] width 128 height 37
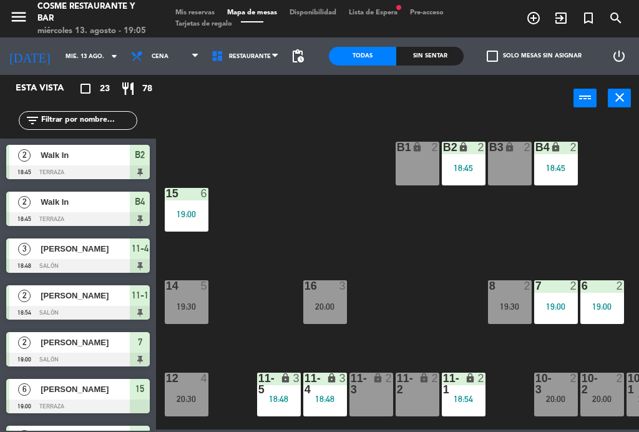
click at [189, 205] on div "15 6 19:00" at bounding box center [187, 210] width 44 height 44
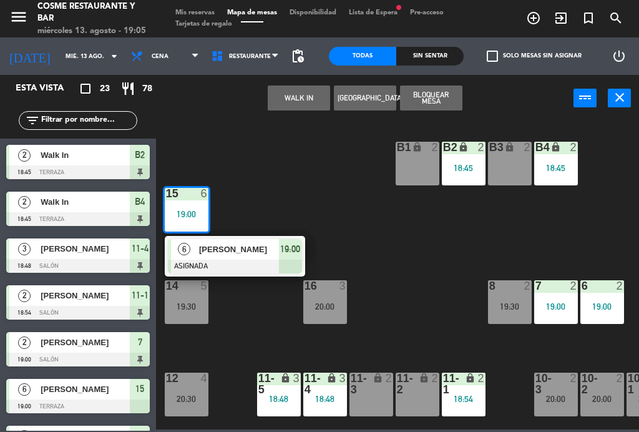
click at [240, 260] on div at bounding box center [235, 267] width 134 height 14
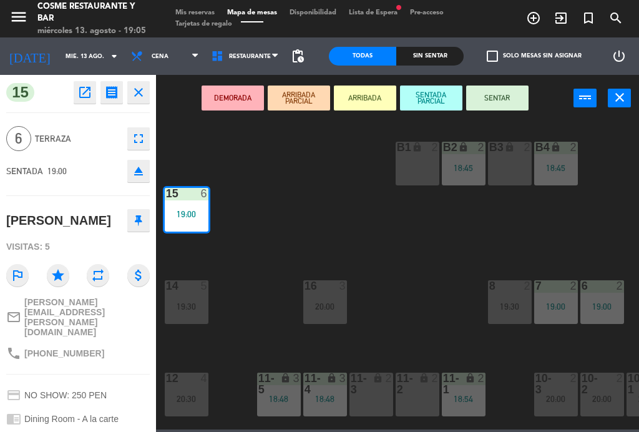
click at [518, 97] on button "SENTAR" at bounding box center [497, 98] width 62 height 25
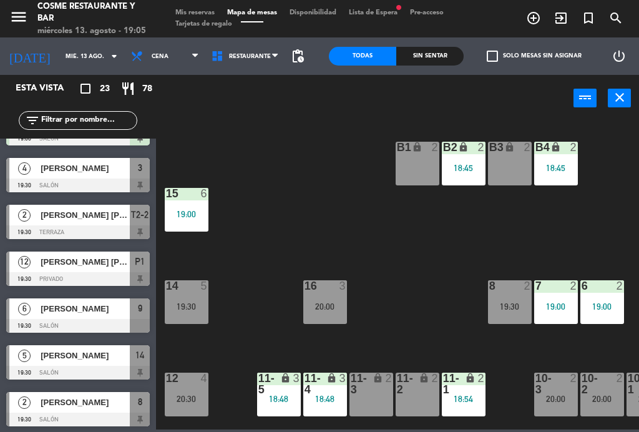
scroll to position [291, 0]
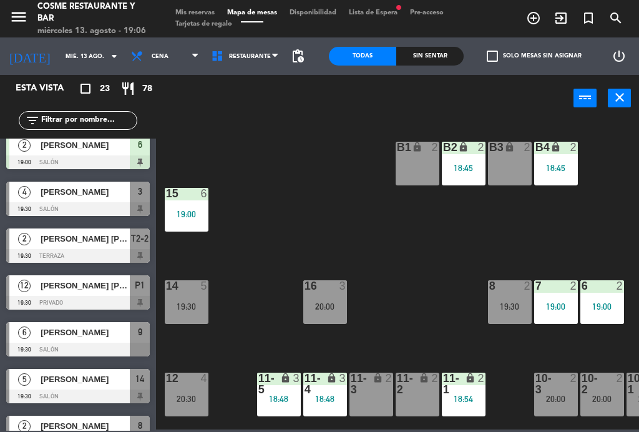
click at [76, 334] on span "[PERSON_NAME]" at bounding box center [85, 332] width 89 height 13
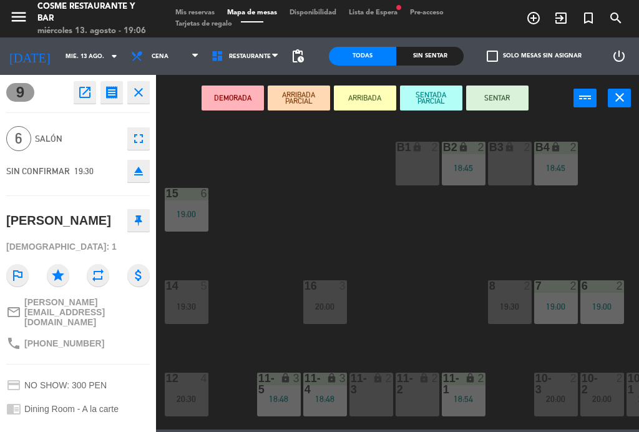
click at [500, 100] on button "SENTAR" at bounding box center [497, 98] width 62 height 25
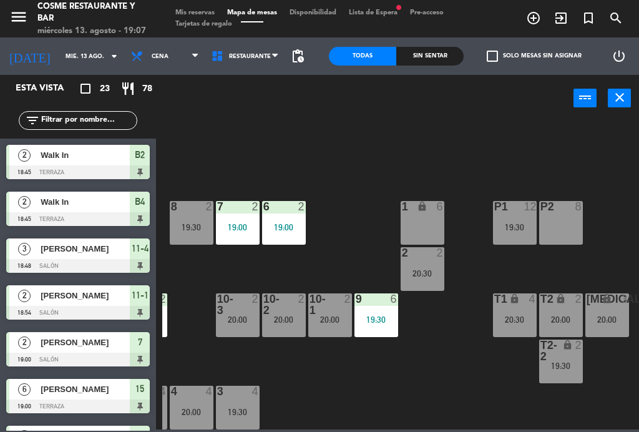
scroll to position [79, 318]
click at [373, 317] on div "19:30" at bounding box center [377, 319] width 44 height 9
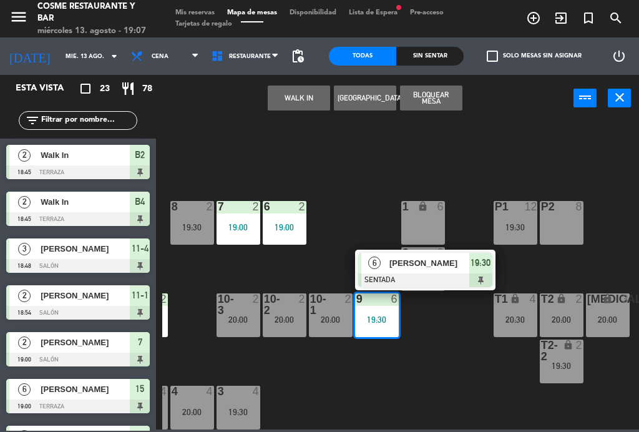
click at [569, 219] on div "P2 8" at bounding box center [562, 223] width 44 height 44
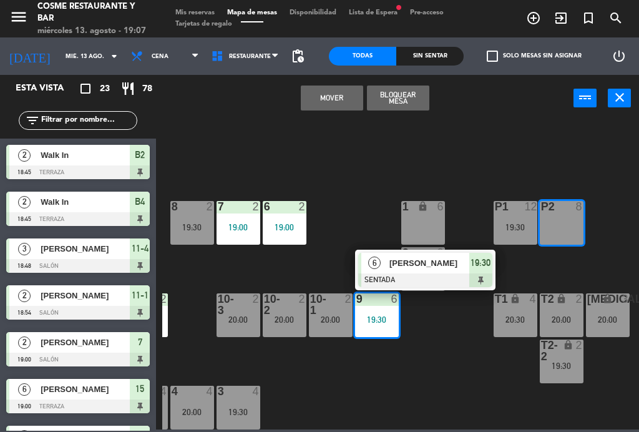
click at [335, 105] on button "Mover" at bounding box center [332, 98] width 62 height 25
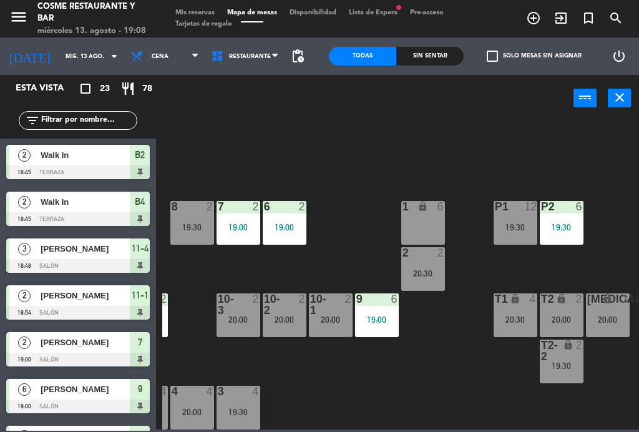
click at [571, 234] on div "P2 6 19:30" at bounding box center [562, 223] width 44 height 44
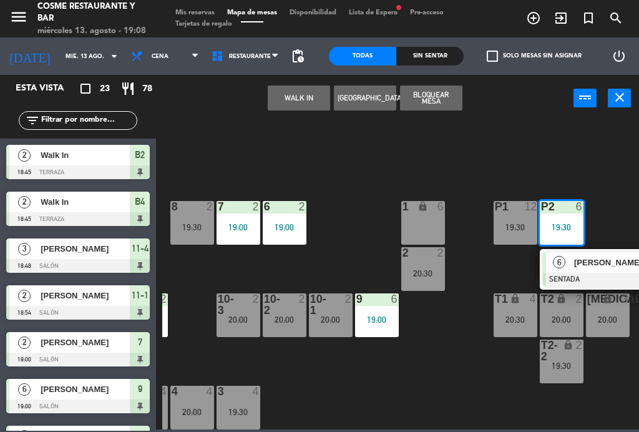
click at [594, 265] on span "[PERSON_NAME]" at bounding box center [615, 262] width 80 height 13
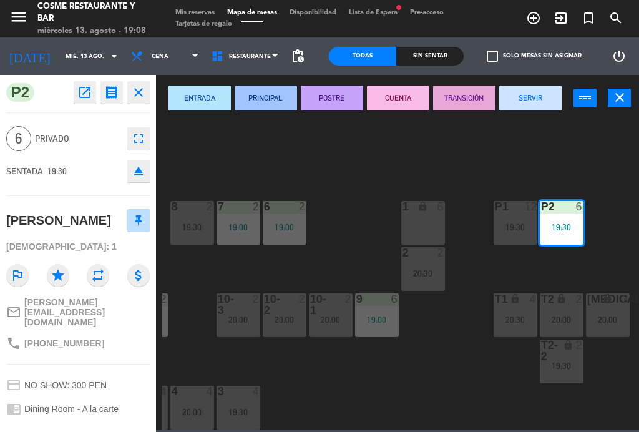
click at [141, 142] on icon "fullscreen" at bounding box center [138, 138] width 15 height 15
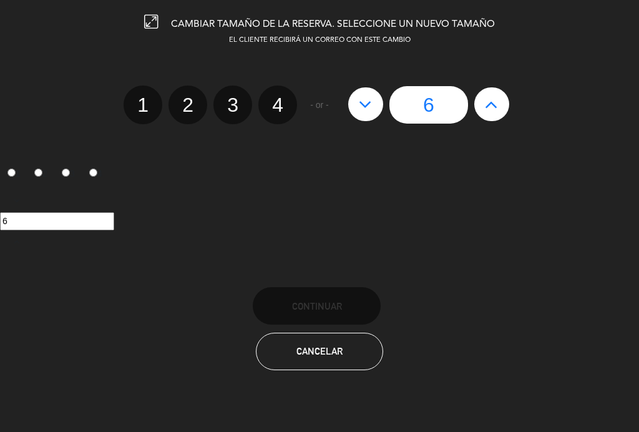
click at [496, 104] on icon at bounding box center [491, 104] width 13 height 20
type input "7"
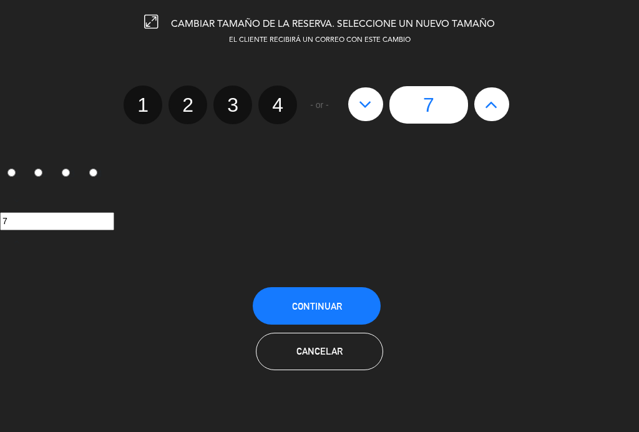
click at [340, 308] on span "Continuar" at bounding box center [317, 306] width 50 height 11
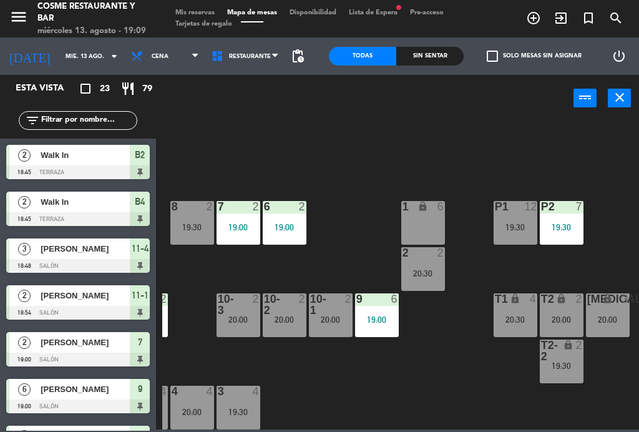
scroll to position [0, 0]
click at [574, 223] on div "19:30" at bounding box center [562, 227] width 44 height 9
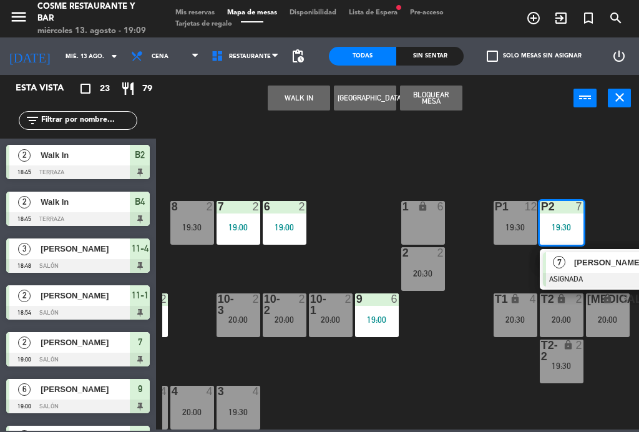
click at [599, 266] on span "[PERSON_NAME]" at bounding box center [615, 262] width 80 height 13
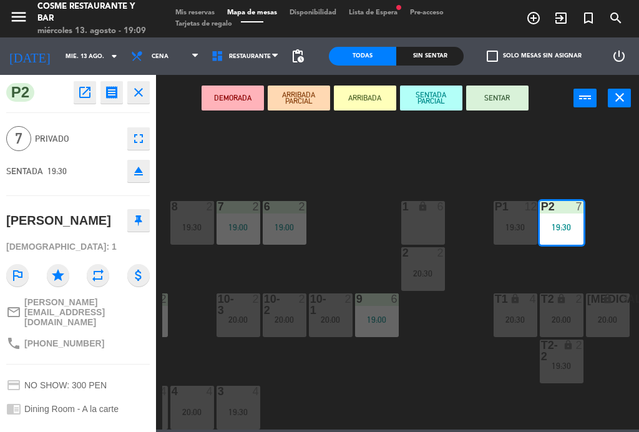
click at [497, 100] on button "SENTAR" at bounding box center [497, 98] width 62 height 25
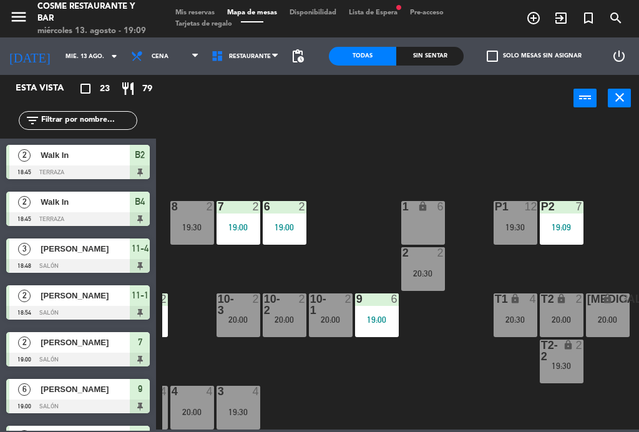
click at [456, 366] on div "B1 lock 2 B2 lock 2 18:45 B3 lock 2 B4 lock 2 18:45 15 12 14 5 19:30 8 2 19:30 …" at bounding box center [400, 274] width 477 height 310
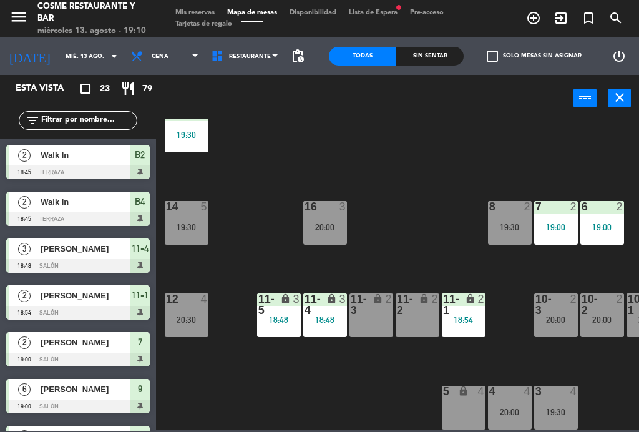
click at [259, 209] on div "B1 lock 2 B2 lock 2 18:45 B3 lock 2 B4 lock 2 18:45 15 7 19:30 14 5 19:30 8 2 1…" at bounding box center [400, 274] width 477 height 310
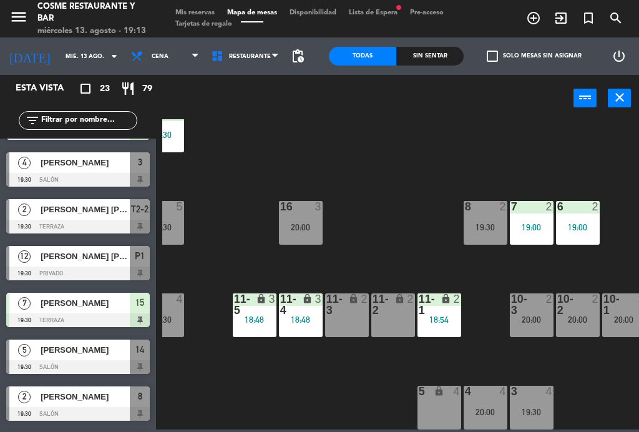
scroll to position [79, 24]
click at [400, 302] on icon "lock" at bounding box center [400, 298] width 11 height 11
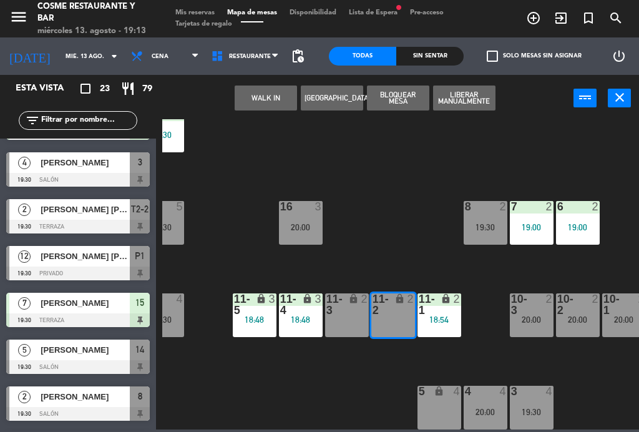
click at [260, 96] on button "WALK IN" at bounding box center [266, 98] width 62 height 25
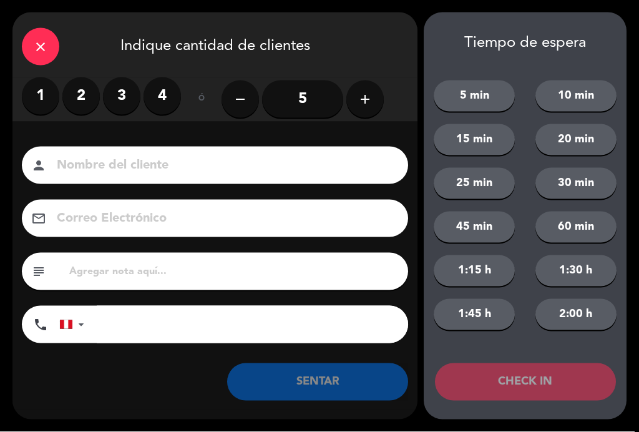
click at [74, 101] on label "2" at bounding box center [80, 95] width 37 height 37
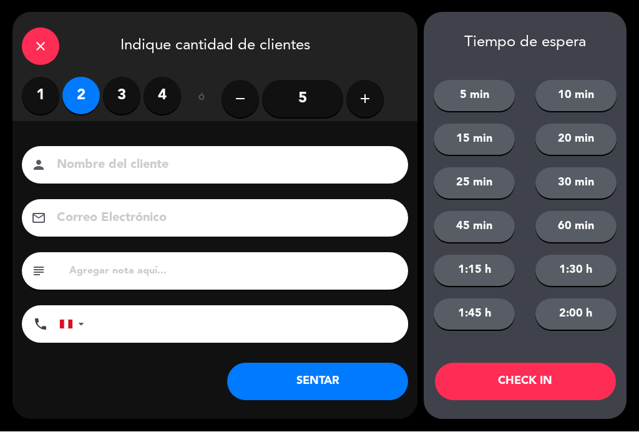
click at [114, 168] on input at bounding box center [224, 166] width 337 height 22
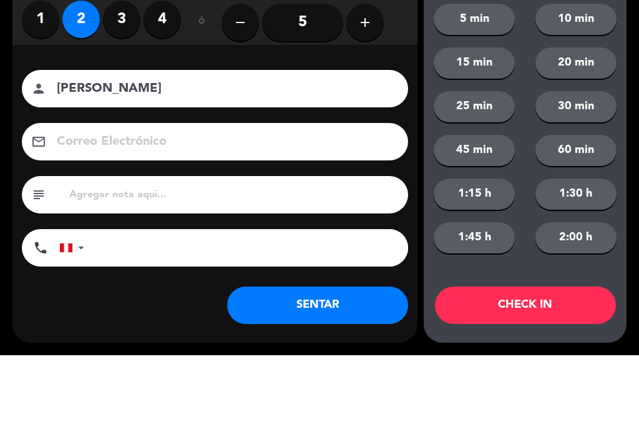
type input "[PERSON_NAME]"
click at [28, 200] on div "email" at bounding box center [215, 218] width 387 height 37
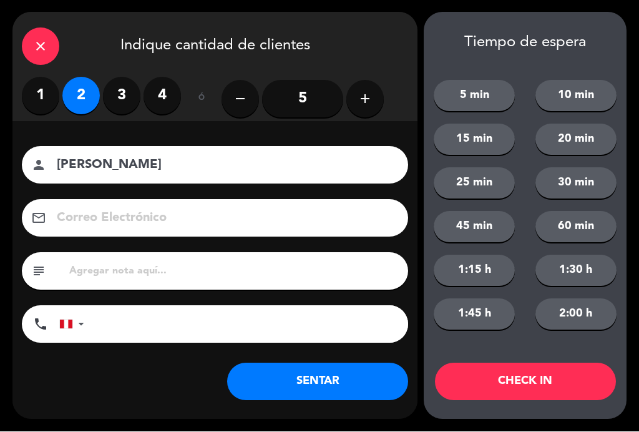
click at [360, 389] on button "SENTAR" at bounding box center [317, 381] width 181 height 37
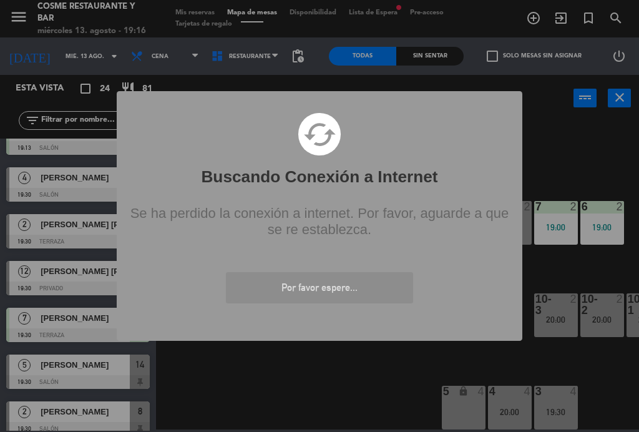
scroll to position [352, 0]
